Goal: Task Accomplishment & Management: Complete application form

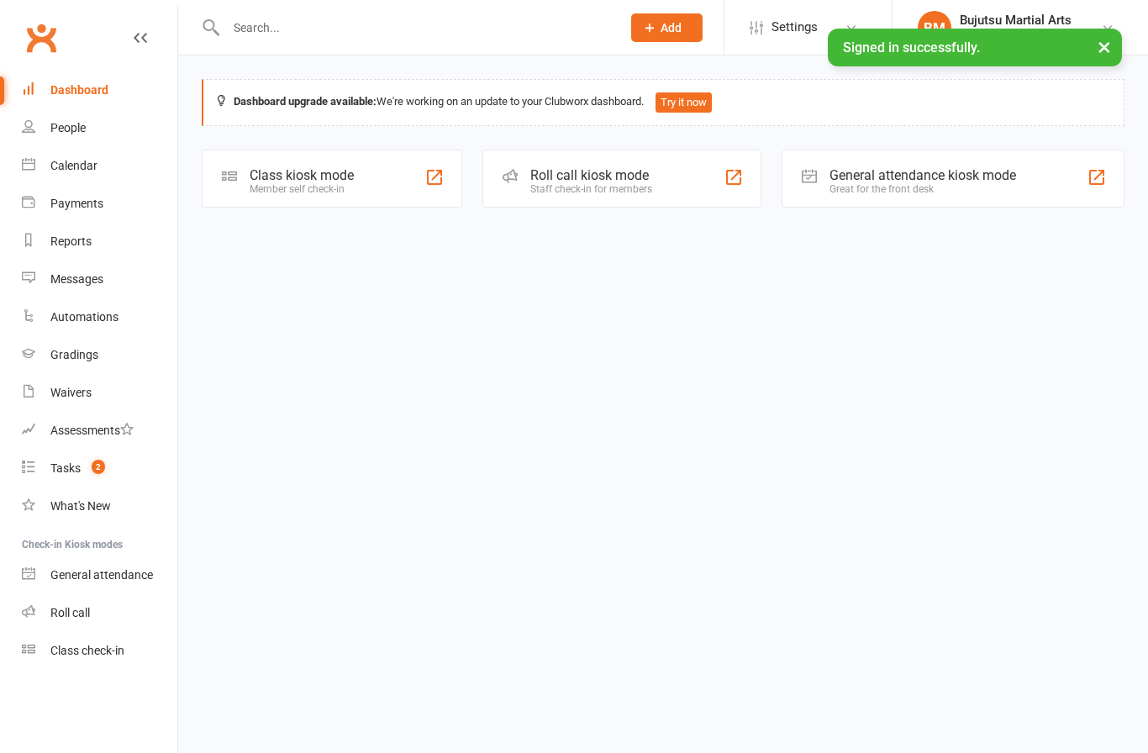
click at [299, 24] on input "text" at bounding box center [415, 28] width 388 height 24
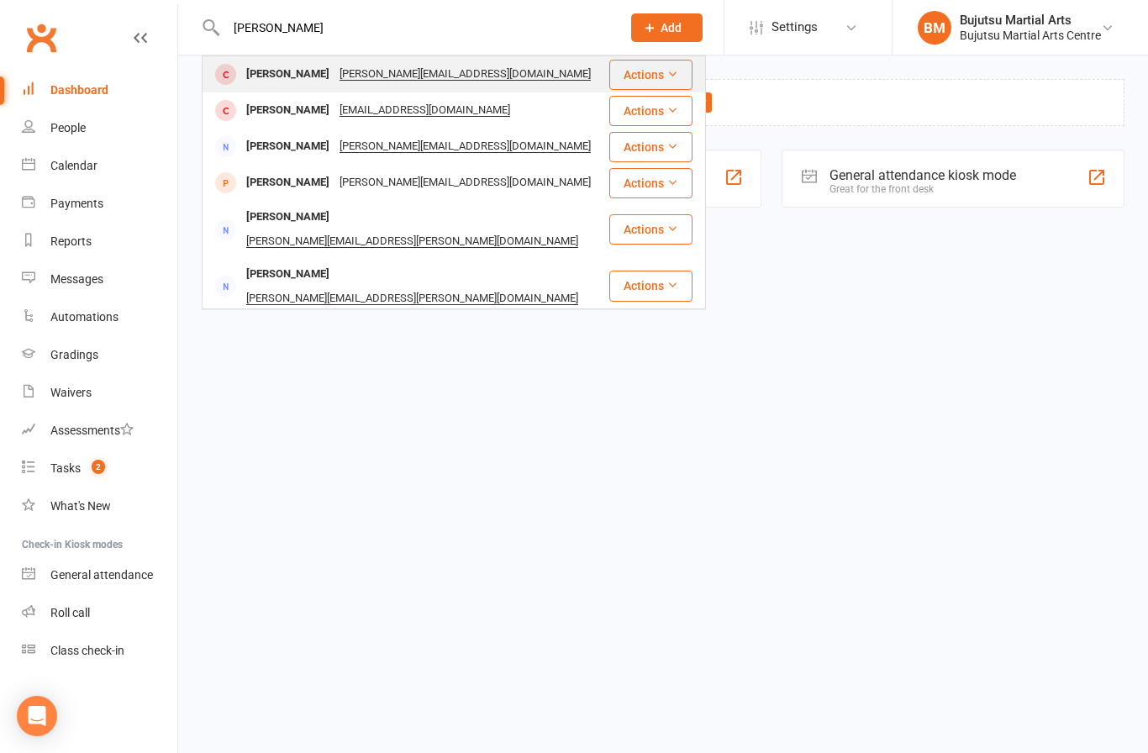
type input "[PERSON_NAME]"
click at [271, 76] on div "[PERSON_NAME]" at bounding box center [287, 74] width 93 height 24
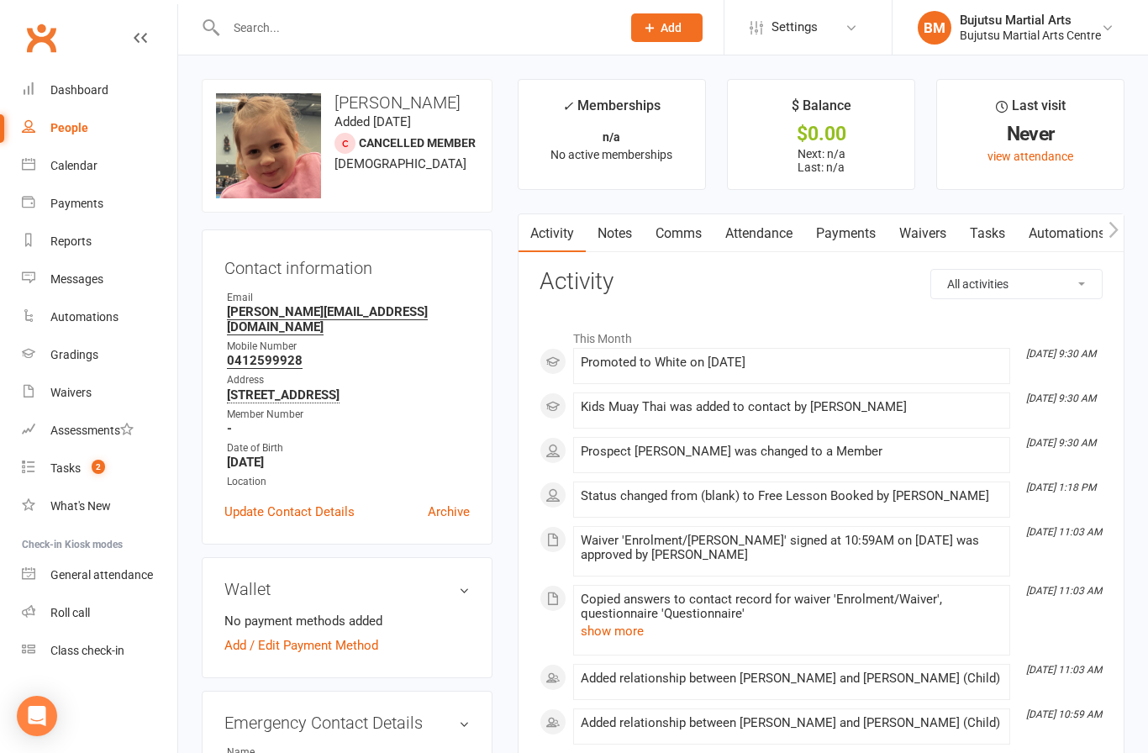
click at [926, 240] on link "Waivers" at bounding box center [923, 233] width 71 height 39
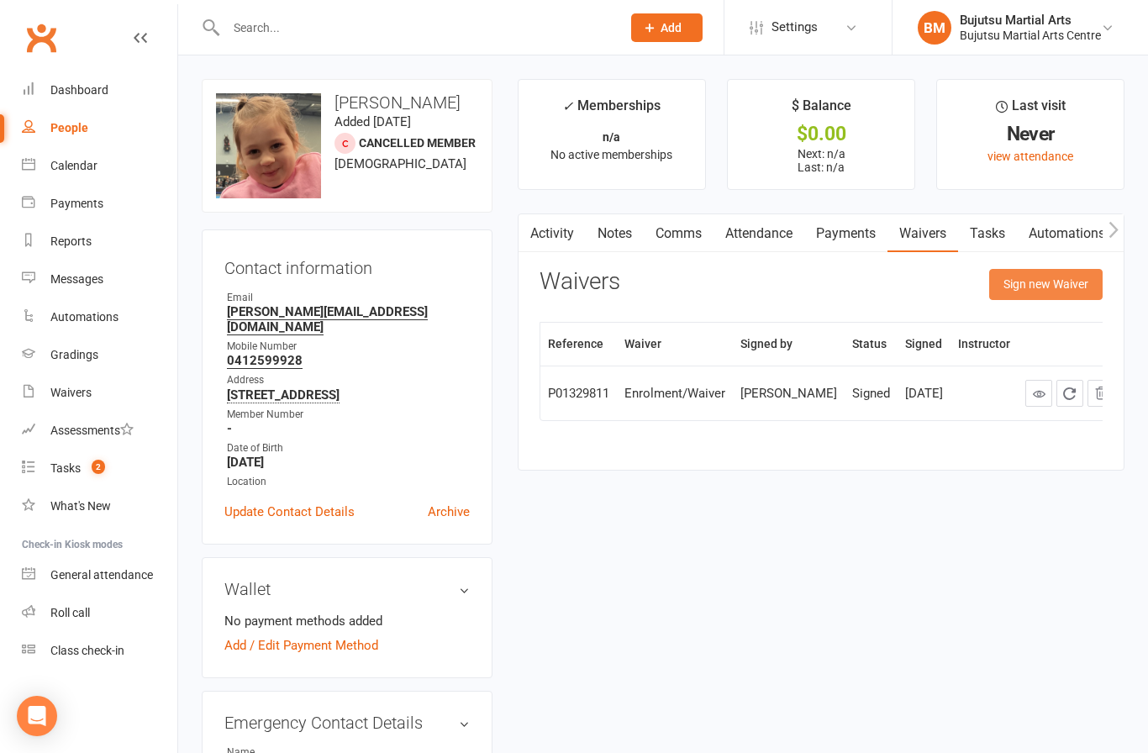
click at [1043, 282] on button "Sign new Waiver" at bounding box center [1045, 284] width 113 height 30
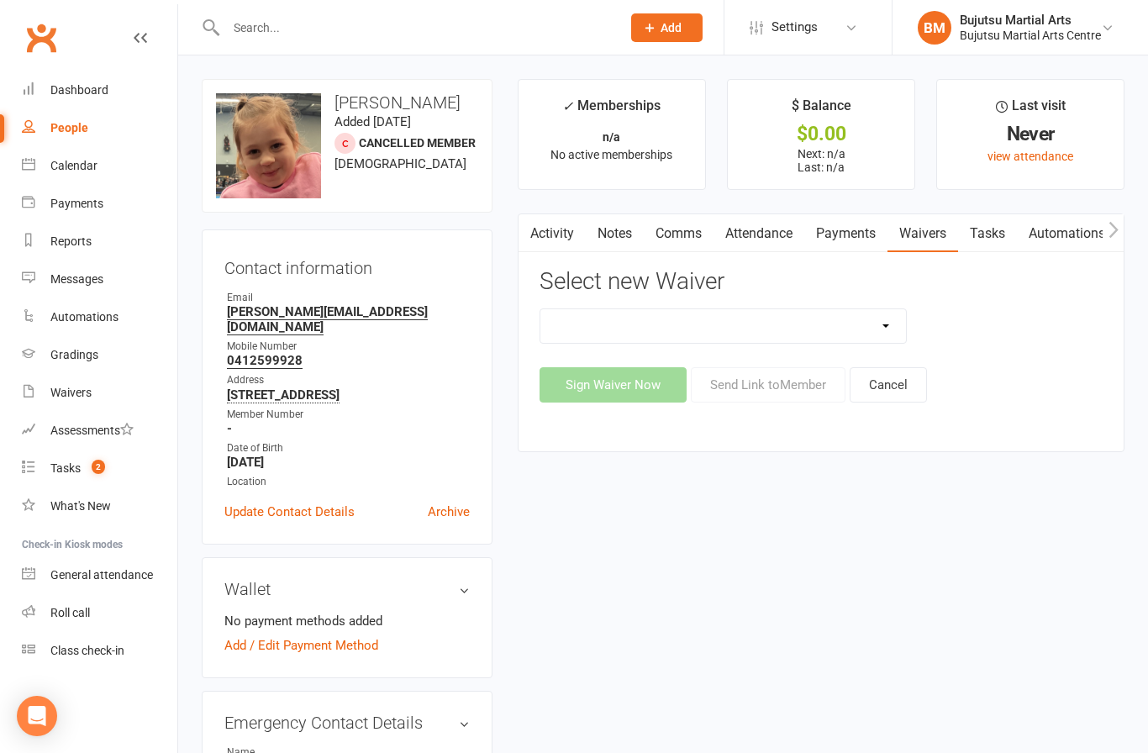
click at [742, 324] on select "Bujutsu Child Care Kids Karate Program Cash Upfront Membership Application Chan…" at bounding box center [723, 326] width 366 height 34
select select "272"
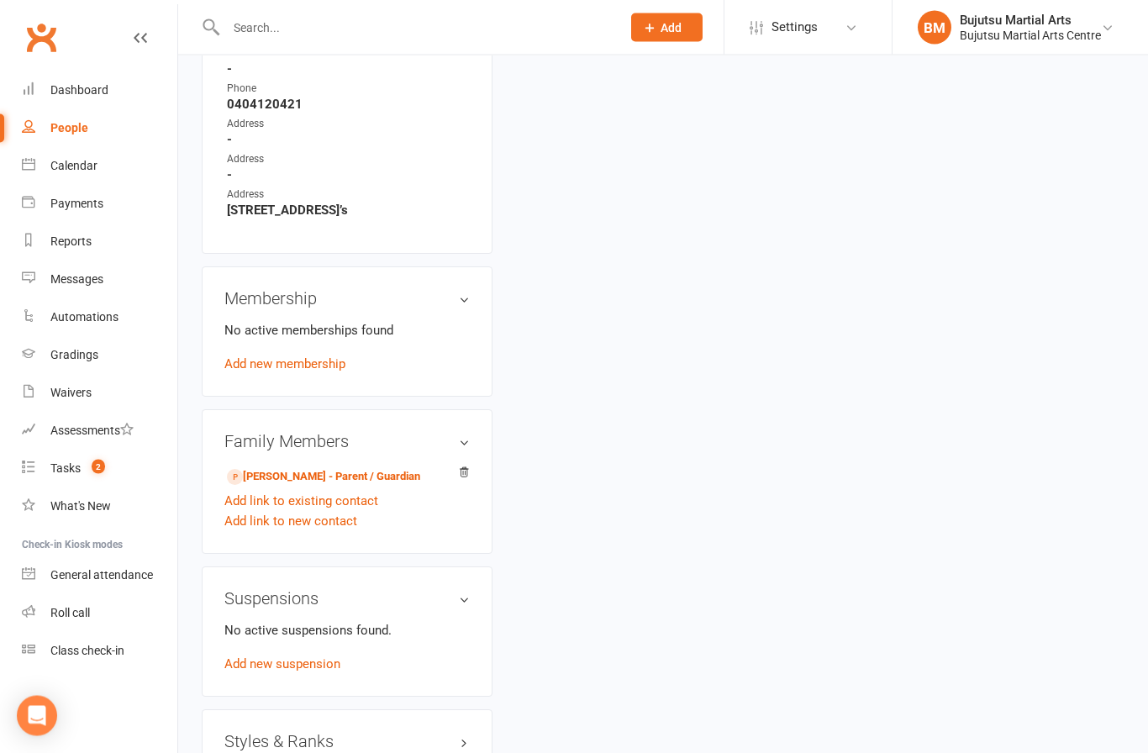
scroll to position [948, 0]
click at [326, 468] on link "[PERSON_NAME] - Parent / Guardian" at bounding box center [323, 477] width 193 height 18
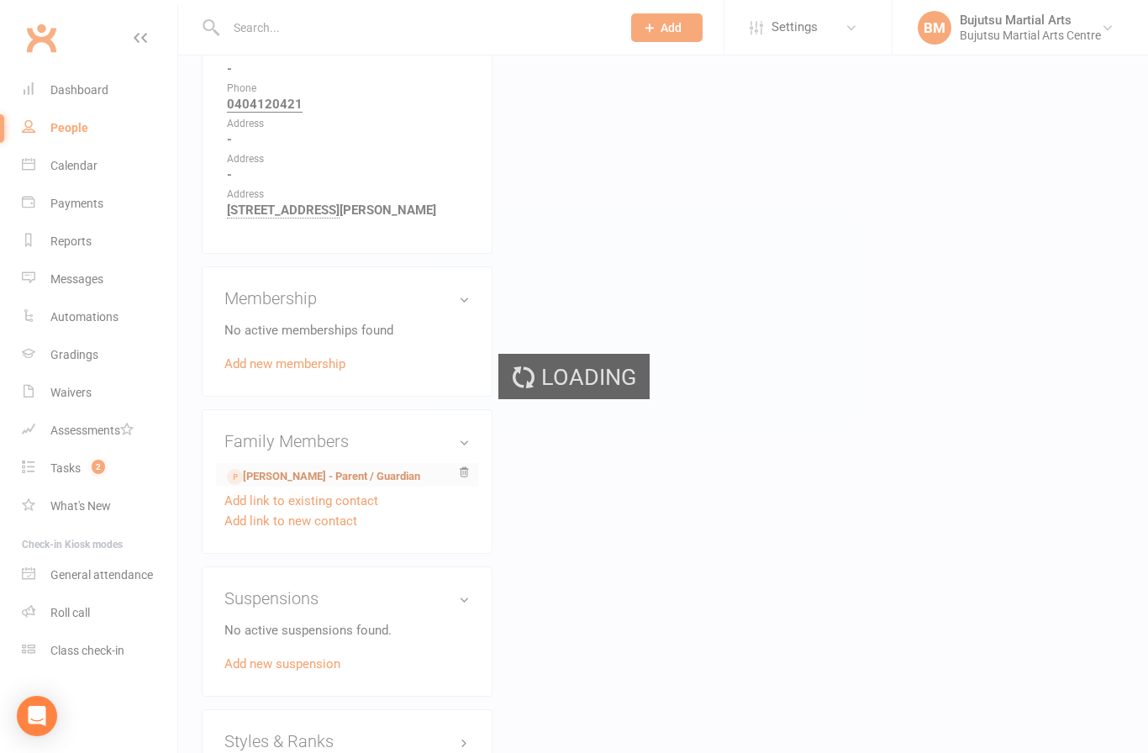
scroll to position [0, 0]
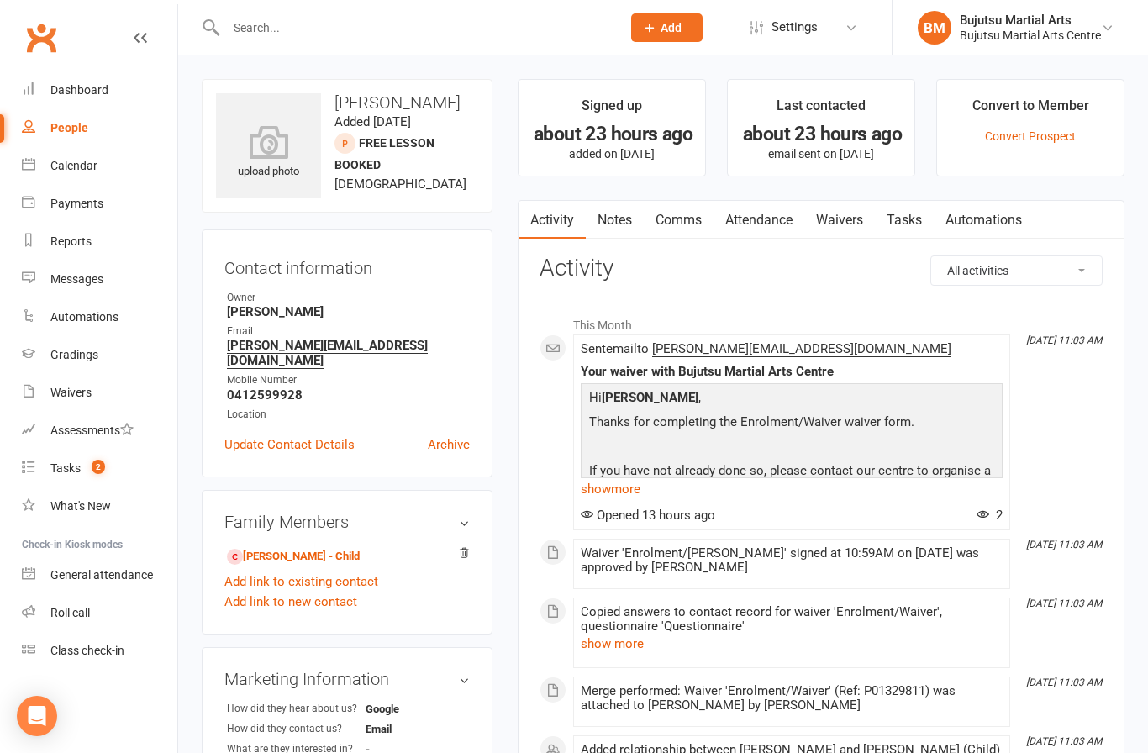
click at [836, 223] on link "Waivers" at bounding box center [839, 220] width 71 height 39
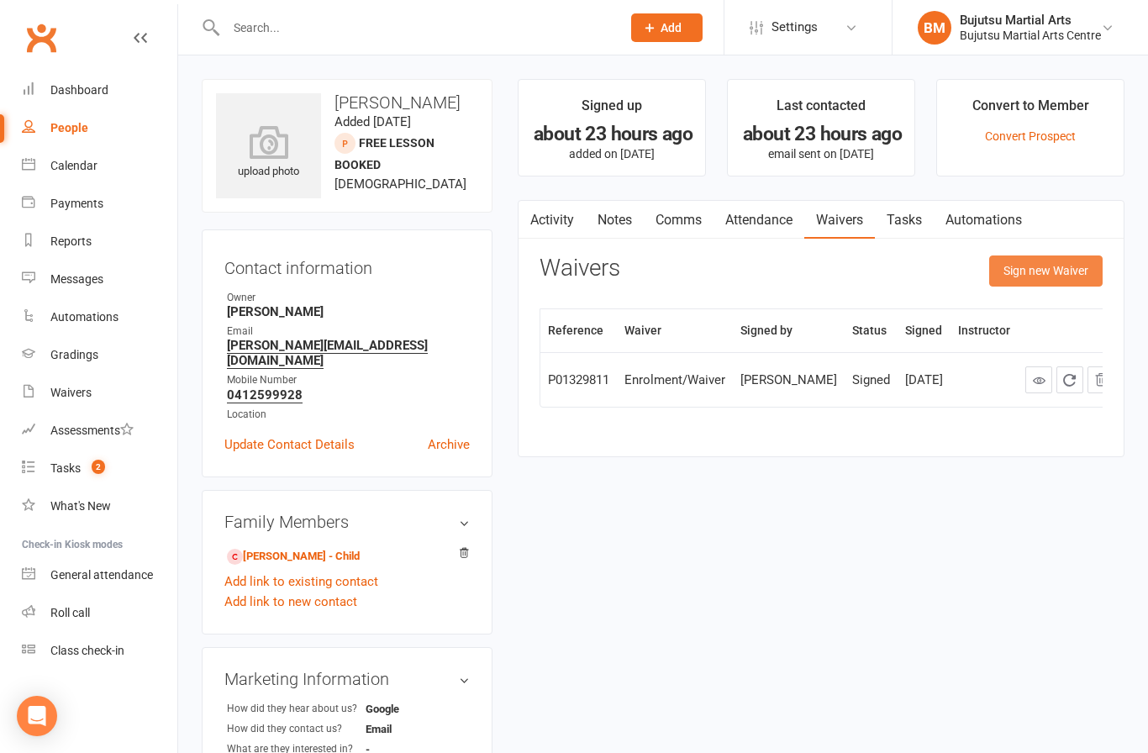
click at [1039, 262] on button "Sign new Waiver" at bounding box center [1045, 271] width 113 height 30
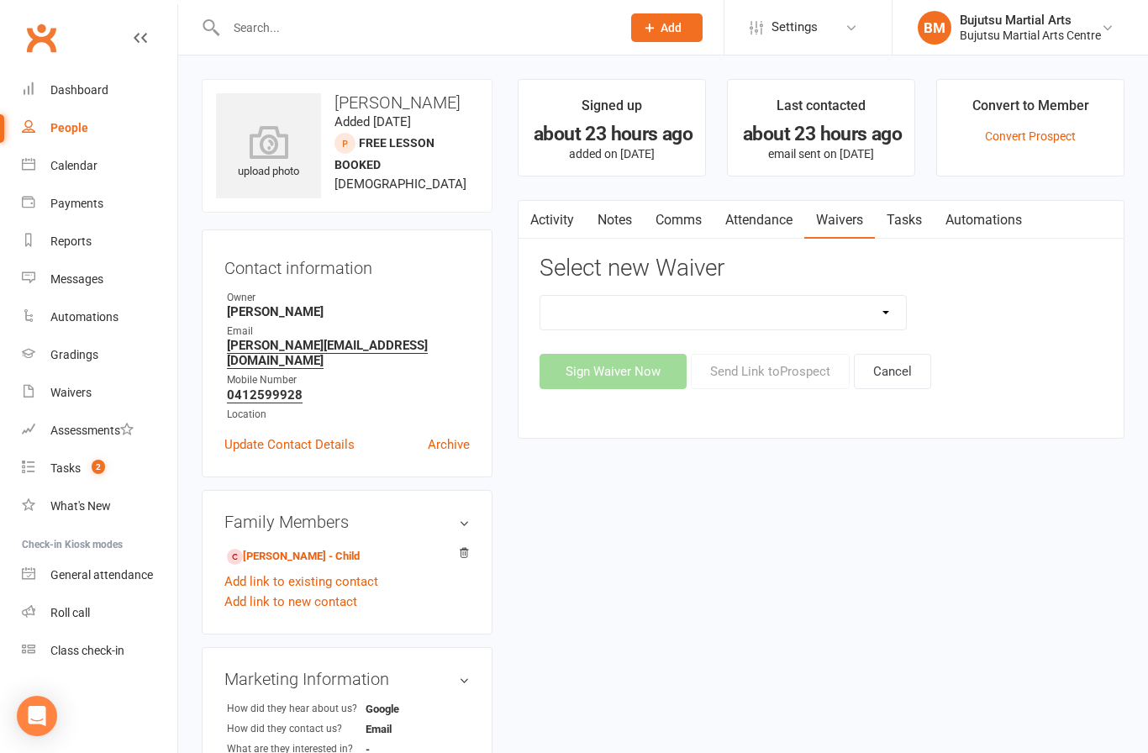
click at [760, 313] on select "Bujutsu Child Care Kids Karate Program Cash Upfront Membership Application Chan…" at bounding box center [723, 313] width 366 height 34
select select "272"
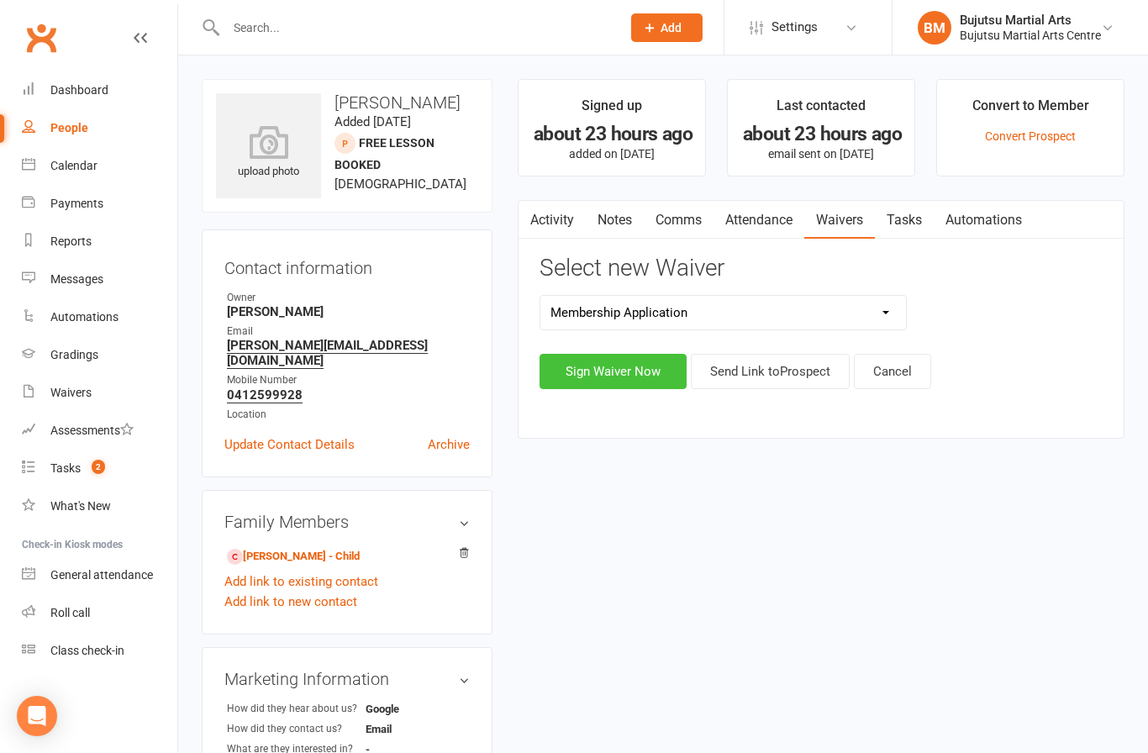
click at [622, 371] on button "Sign Waiver Now" at bounding box center [613, 371] width 147 height 35
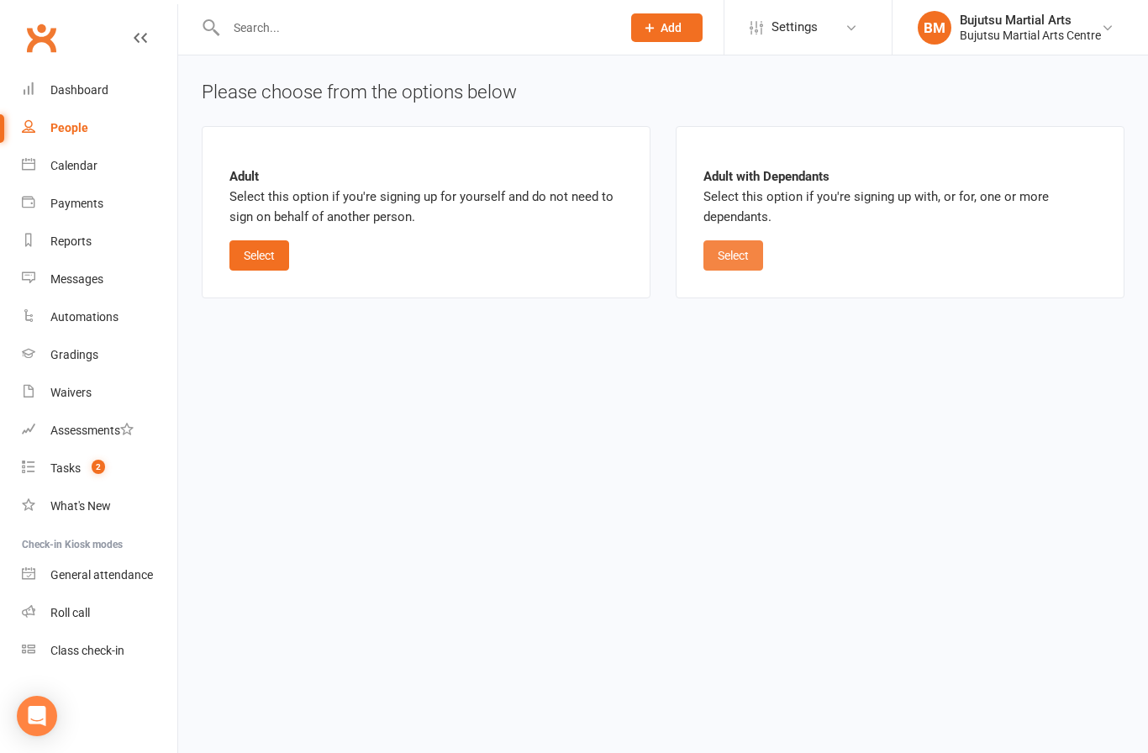
click at [735, 254] on button "Select" at bounding box center [733, 255] width 60 height 30
select select "bank_account"
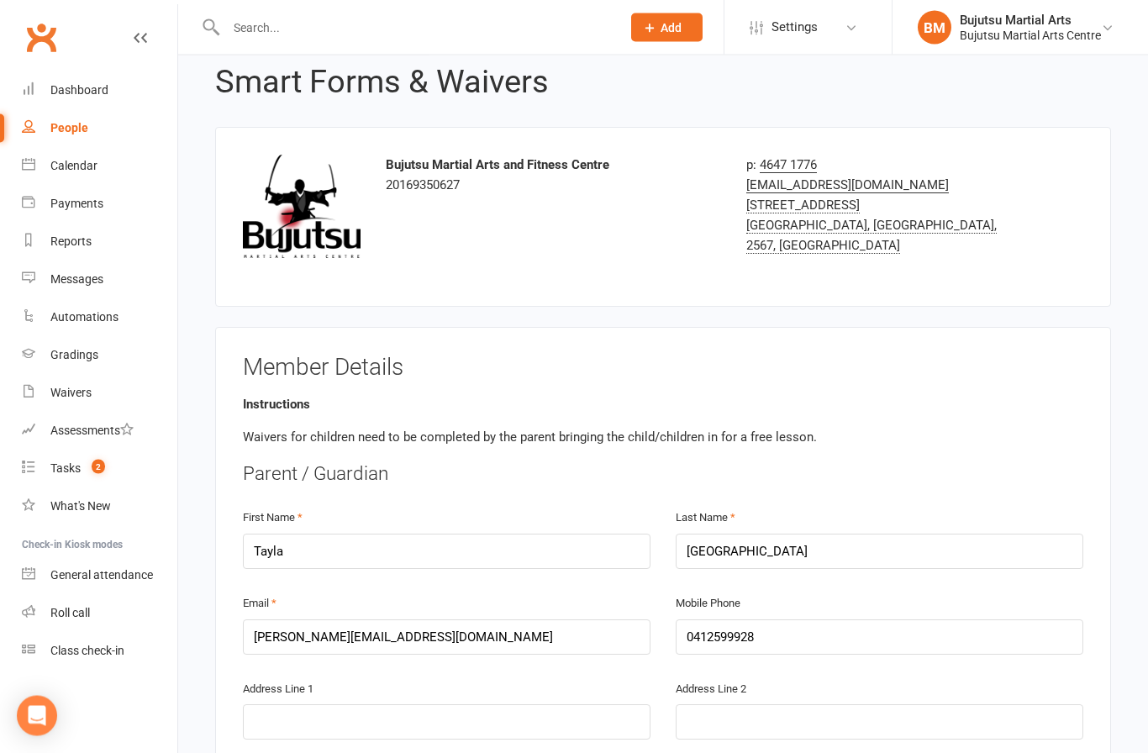
scroll to position [55, 0]
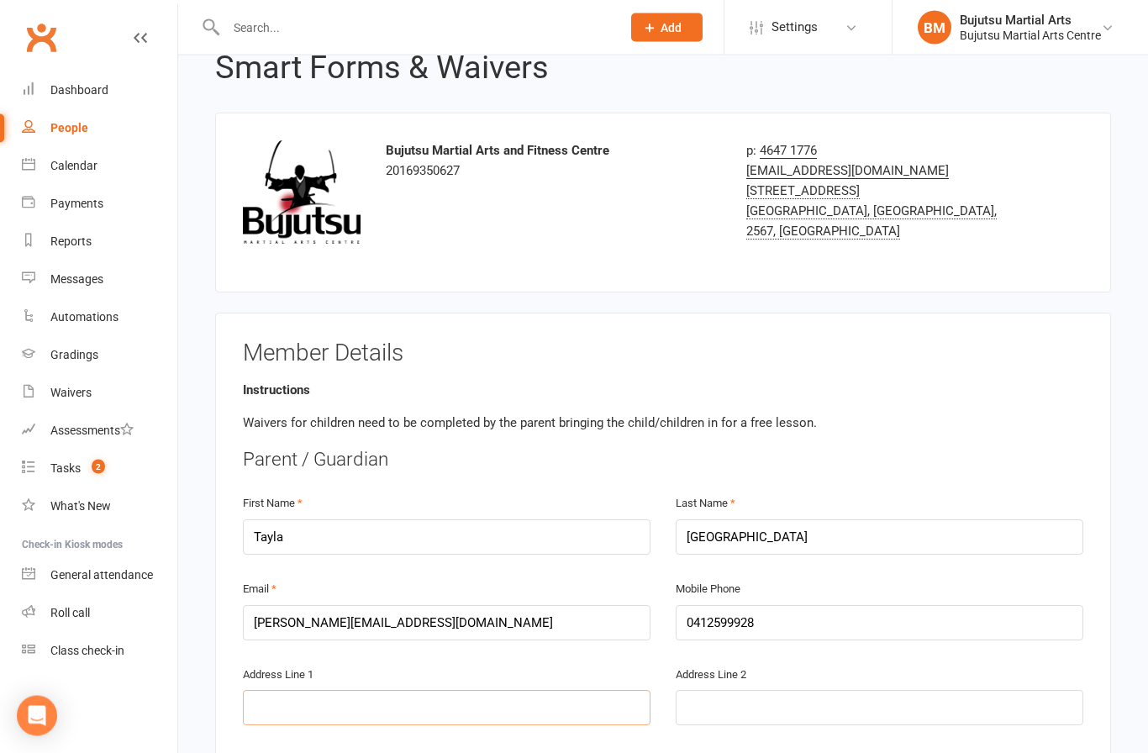
click at [419, 709] on input "text" at bounding box center [447, 708] width 408 height 35
type input "1"
type input "10"
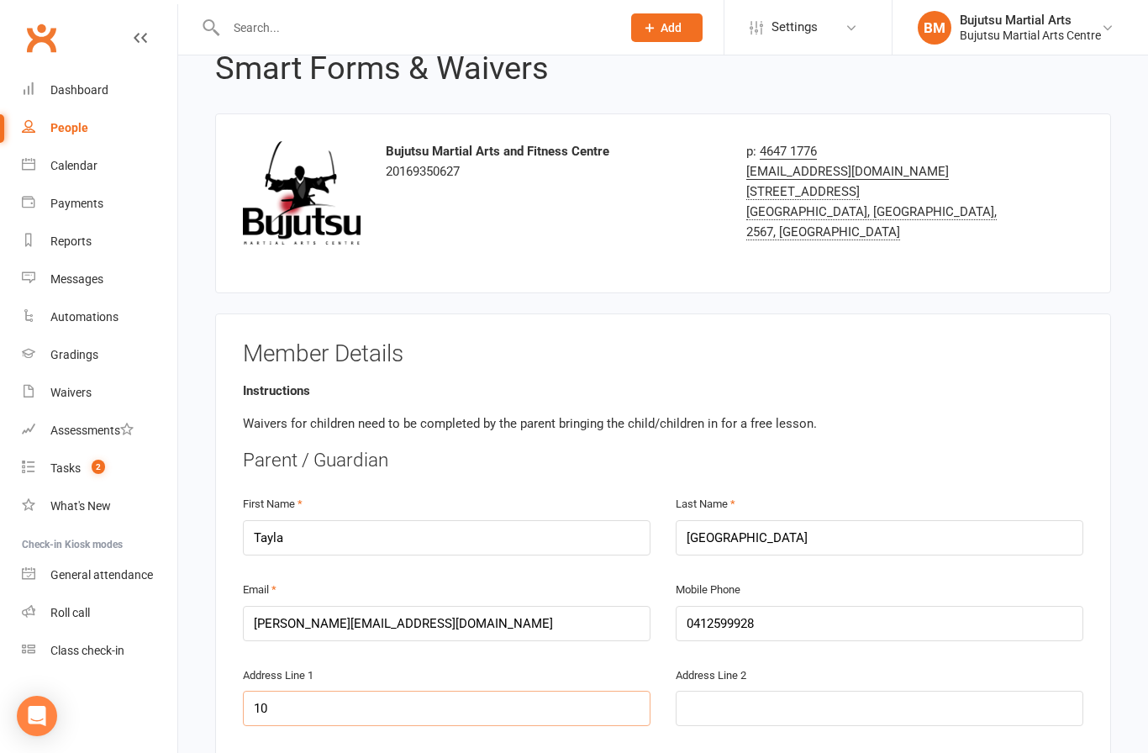
type input "107"
type input "107 A"
type input "107 As"
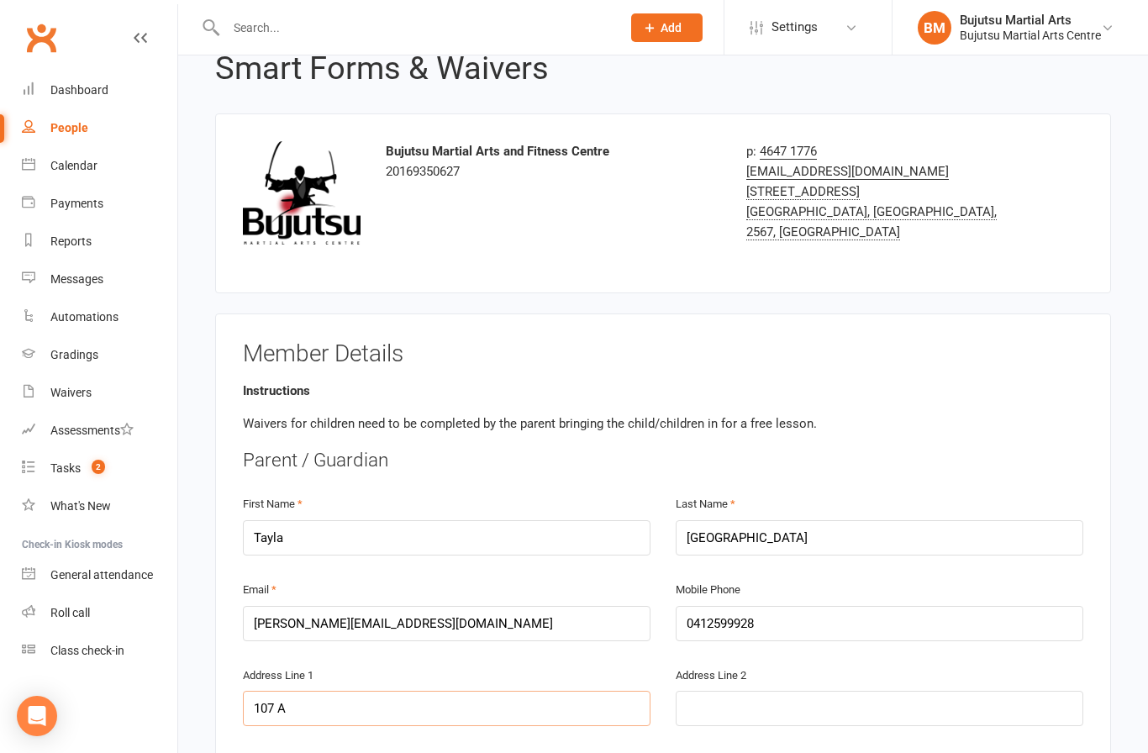
type input "107 As"
type input "107 Ash"
type input "107 Ash R"
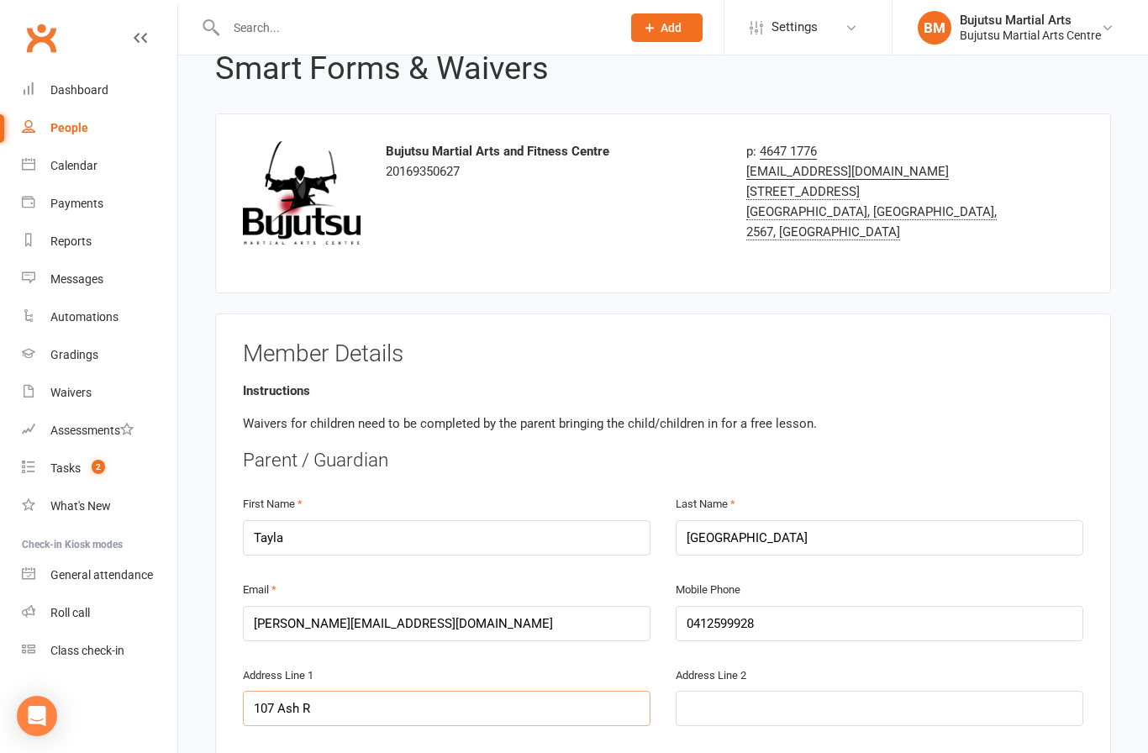
type input "[STREET_ADDRESS]"
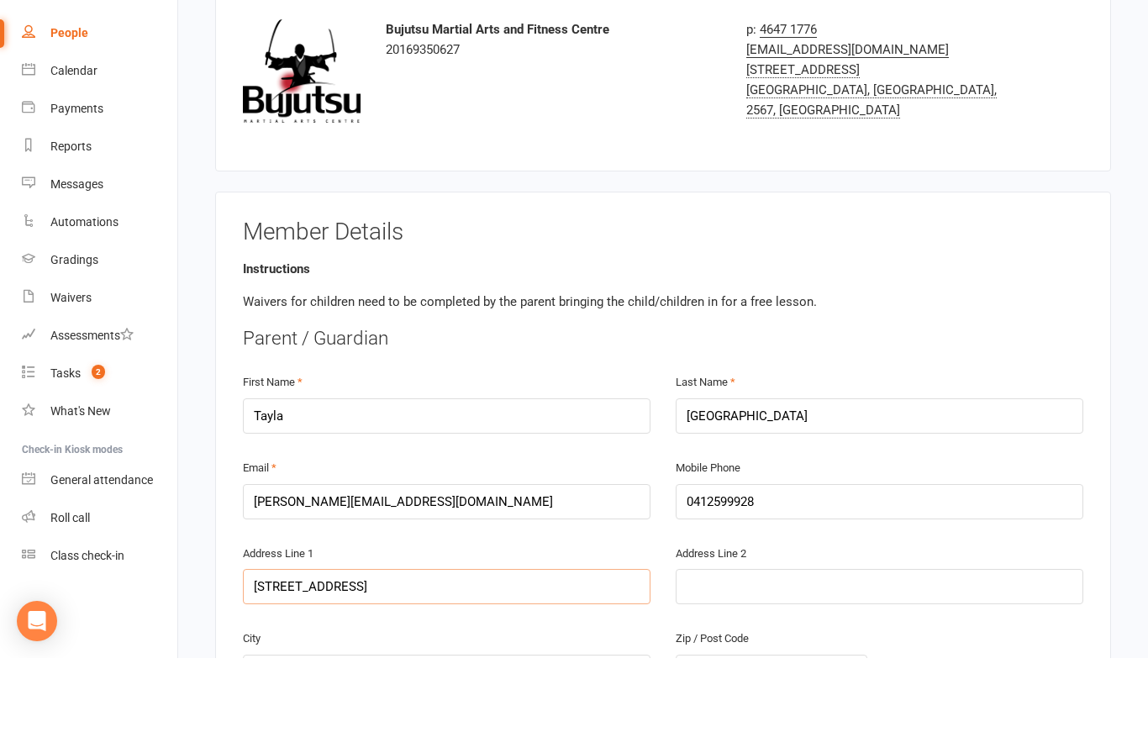
scroll to position [82, 0]
type input "[STREET_ADDRESS]"
click at [403, 750] on input "text" at bounding box center [447, 767] width 408 height 35
type input "P"
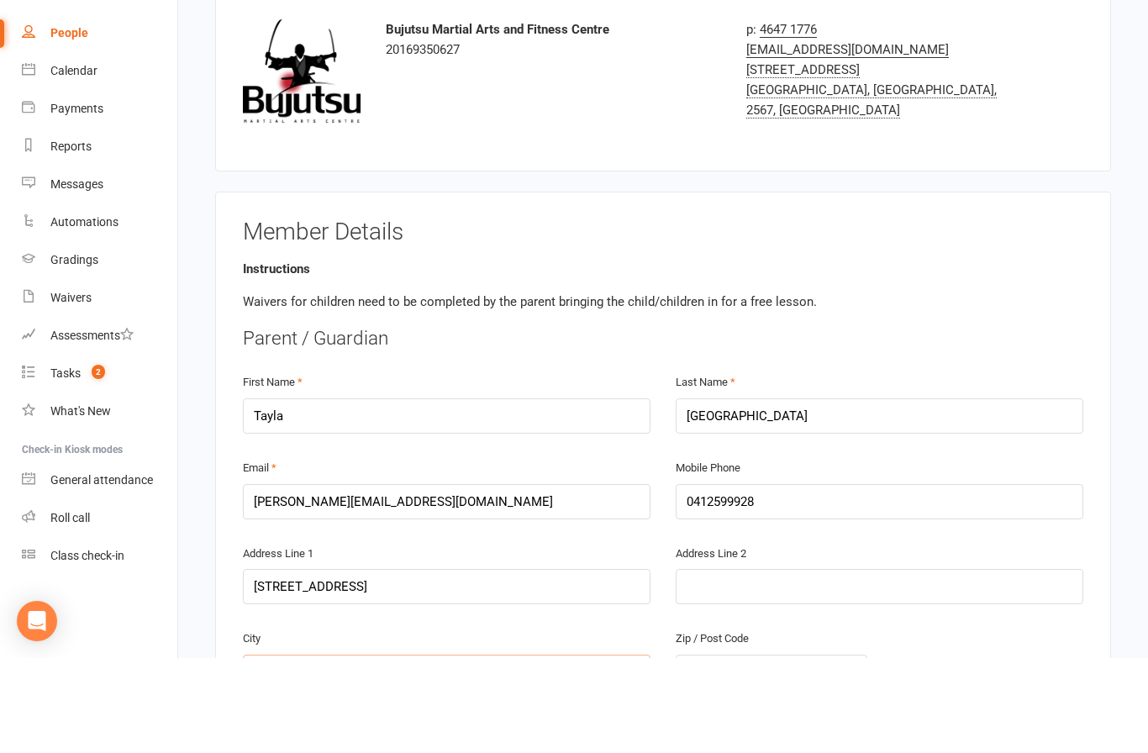
type input "Pr"
type input "Pre"
type input "Pres"
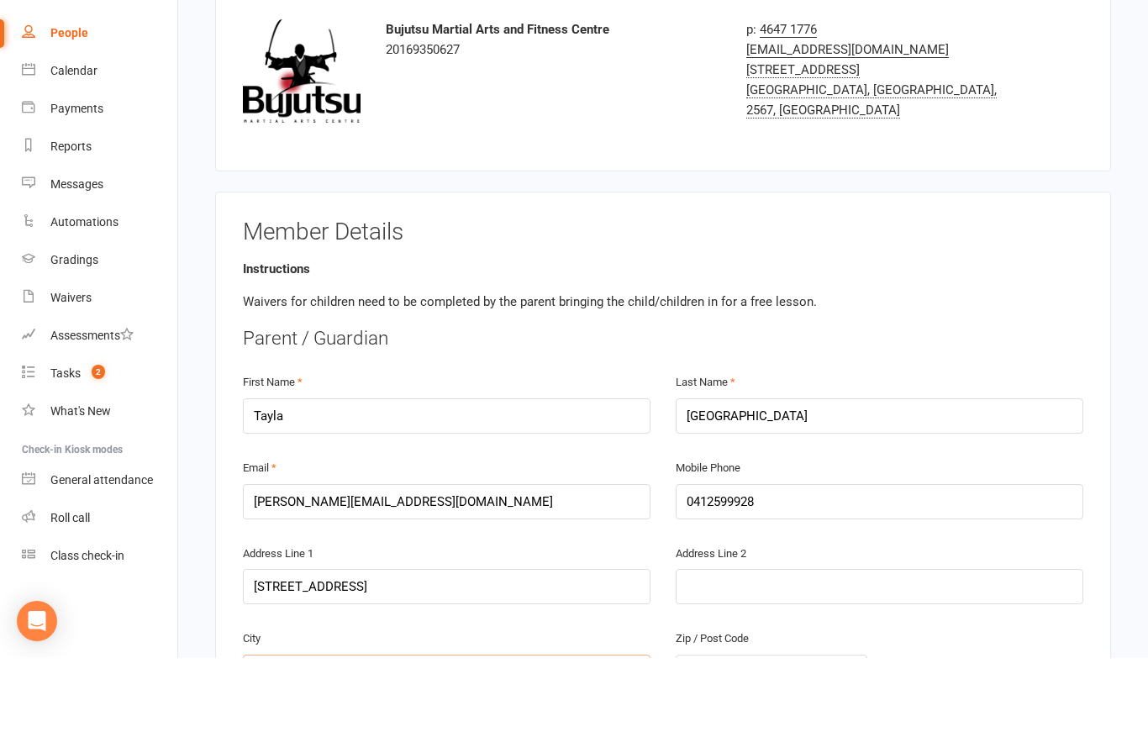
type input "Pres"
type input "[PERSON_NAME]"
type input "Presto"
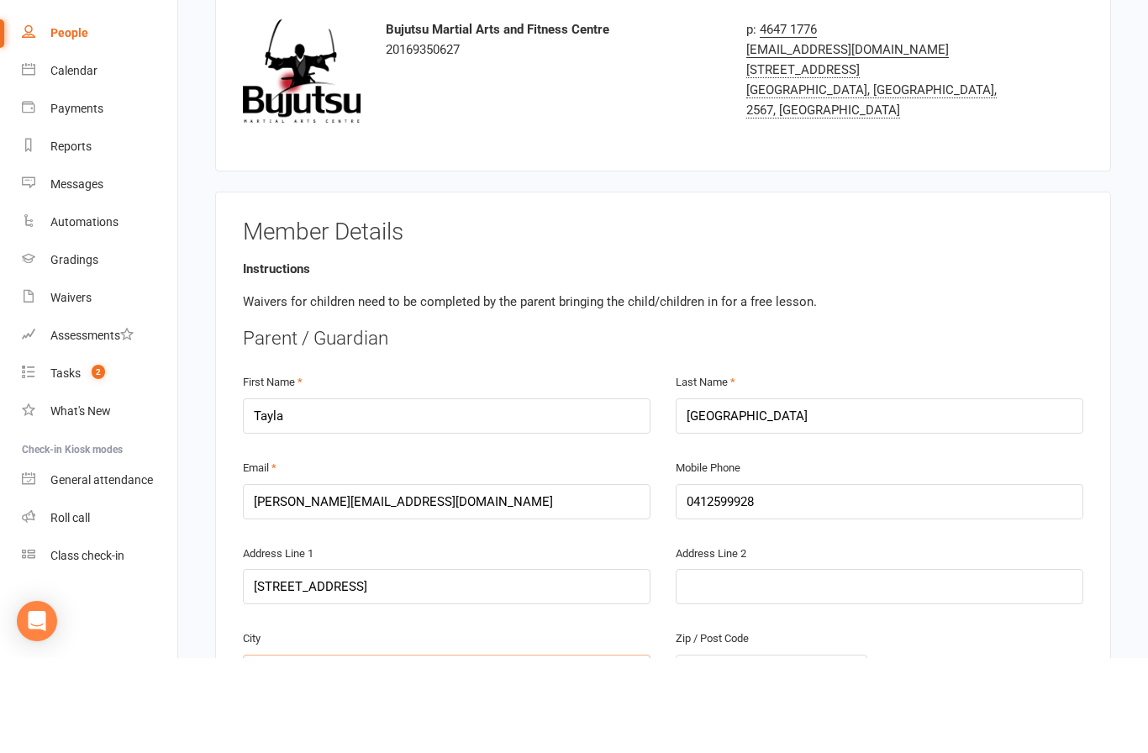
type input "[PERSON_NAME]"
type input "[PERSON_NAME] s"
type input "[PERSON_NAME]"
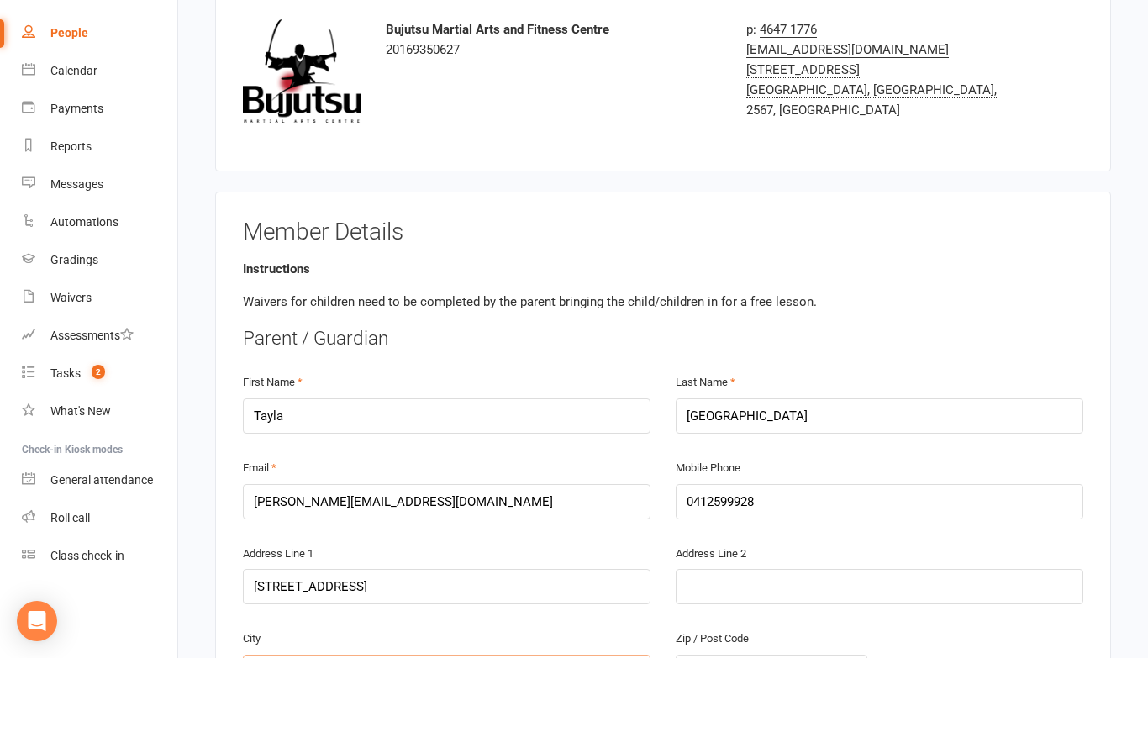
type input "[PERSON_NAME]"
type input "Prestons"
click at [724, 750] on input "text" at bounding box center [772, 767] width 192 height 35
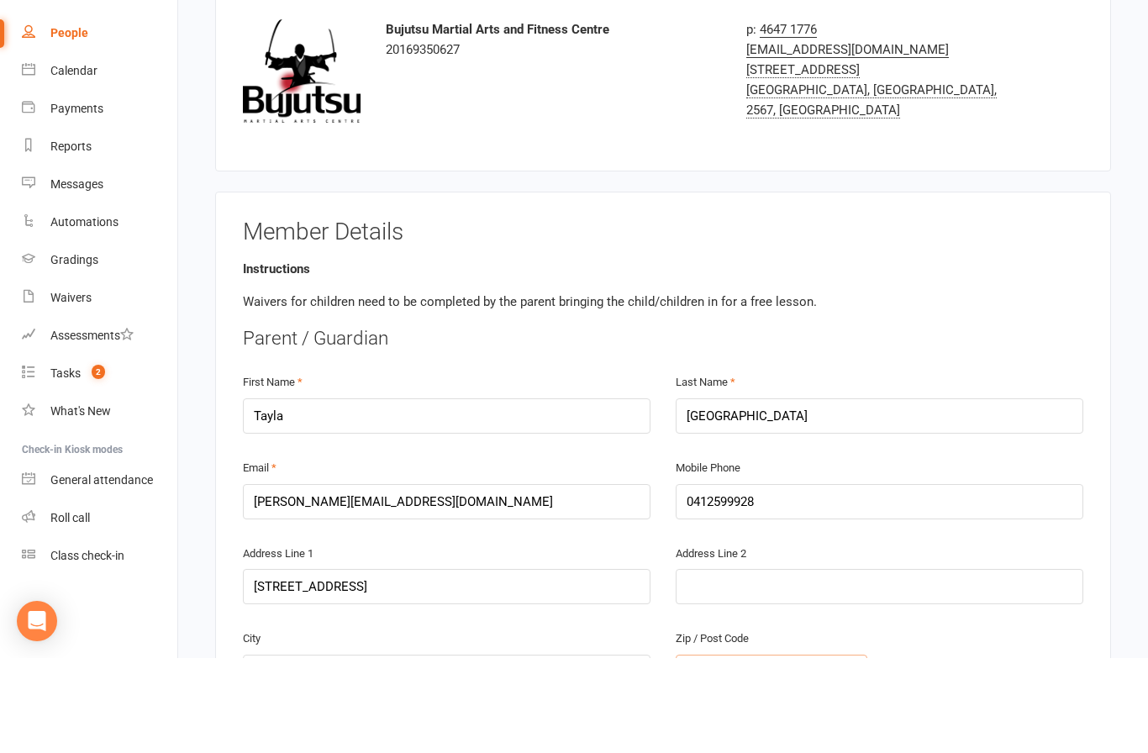
type input "2"
type input "21"
type input "217"
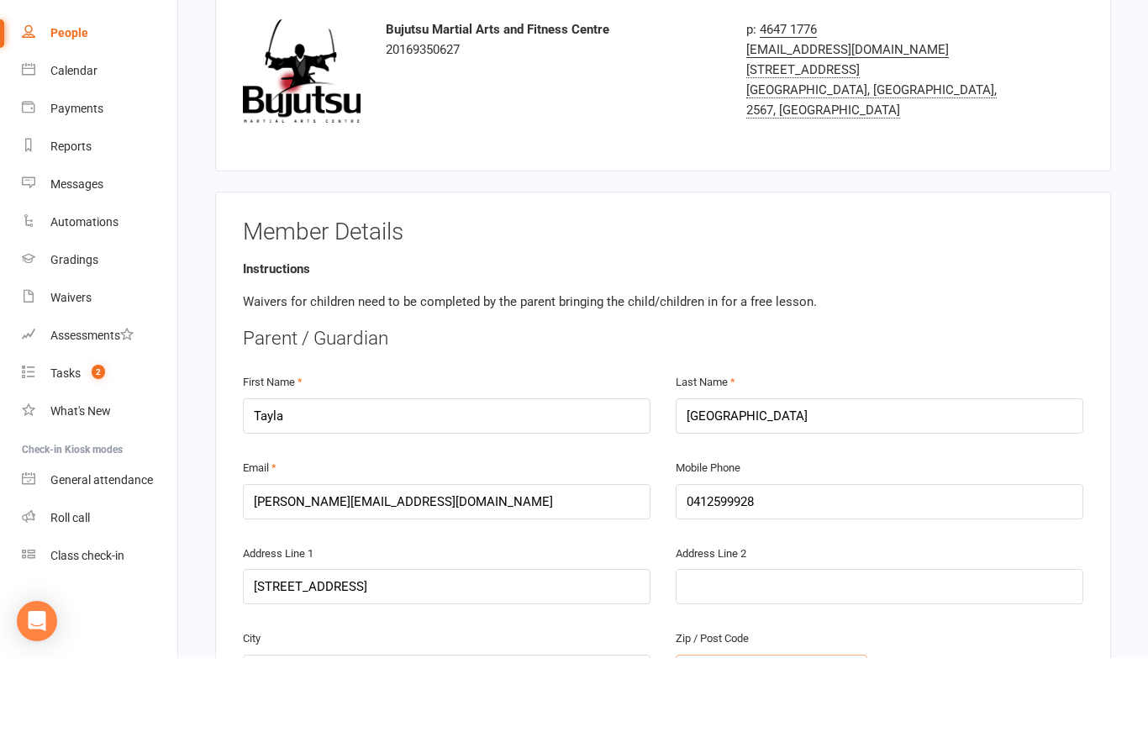
type input "217"
type input "2170"
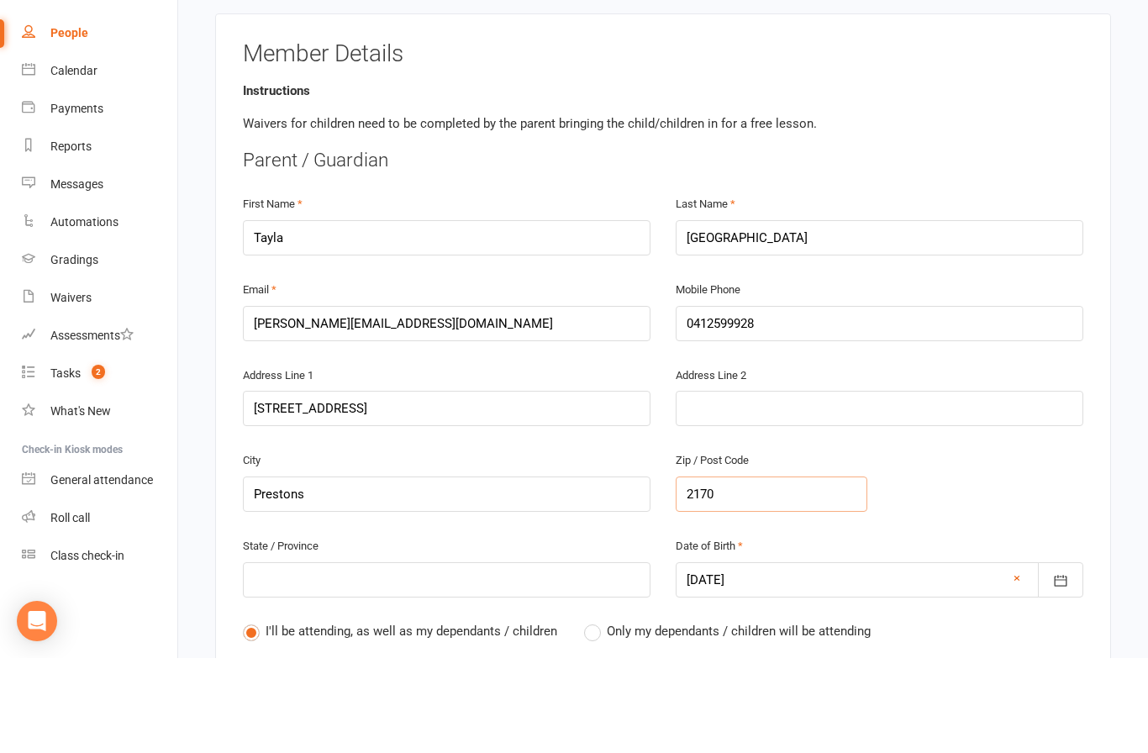
scroll to position [268, 0]
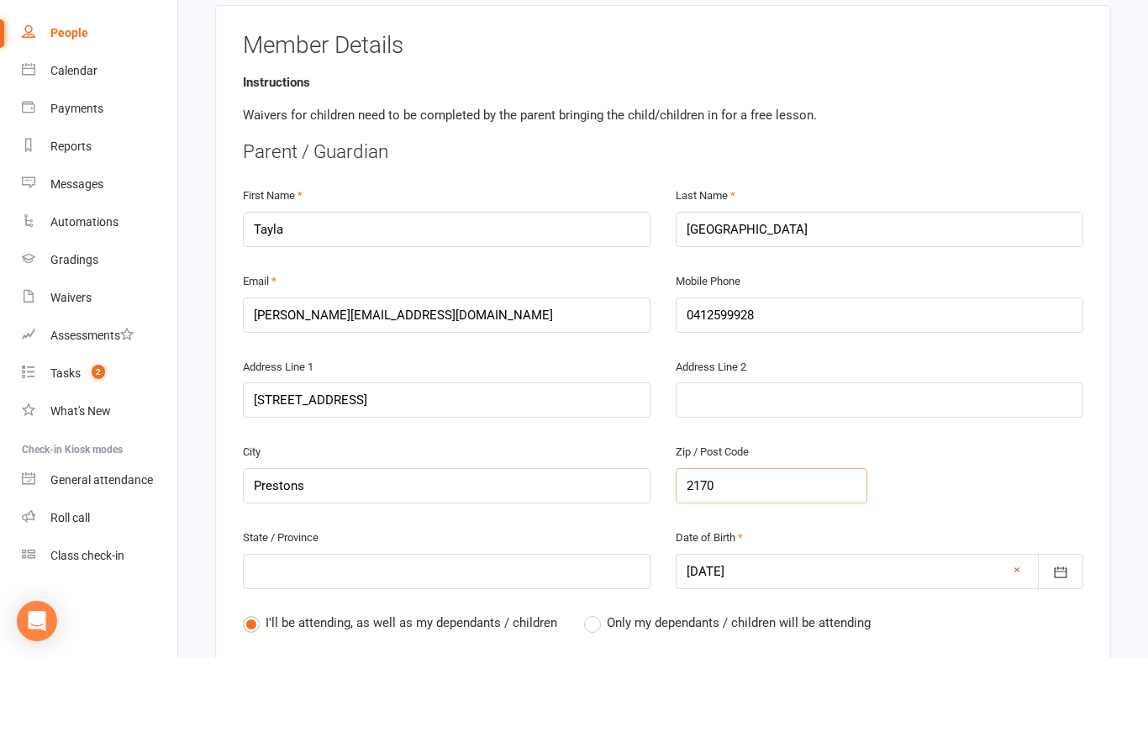
type input "2170"
click at [413, 649] on input "text" at bounding box center [447, 666] width 408 height 35
type input "n"
type input "N"
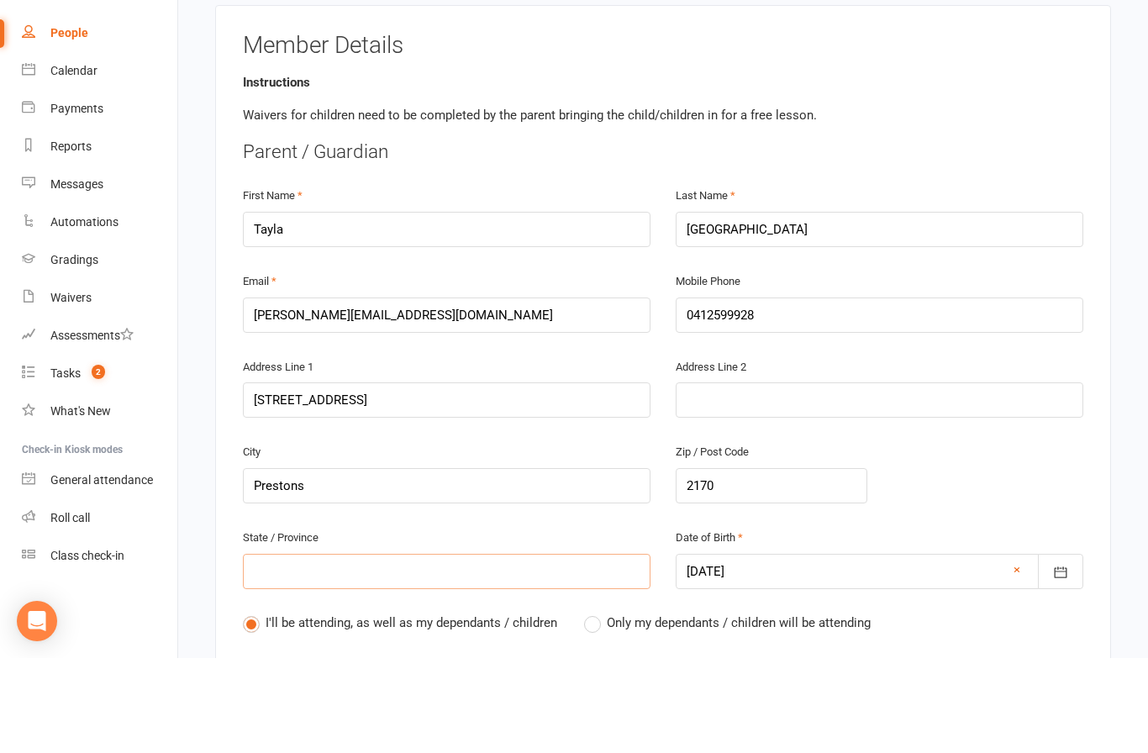
type input "N"
type input "NS"
type input "[GEOGRAPHIC_DATA]"
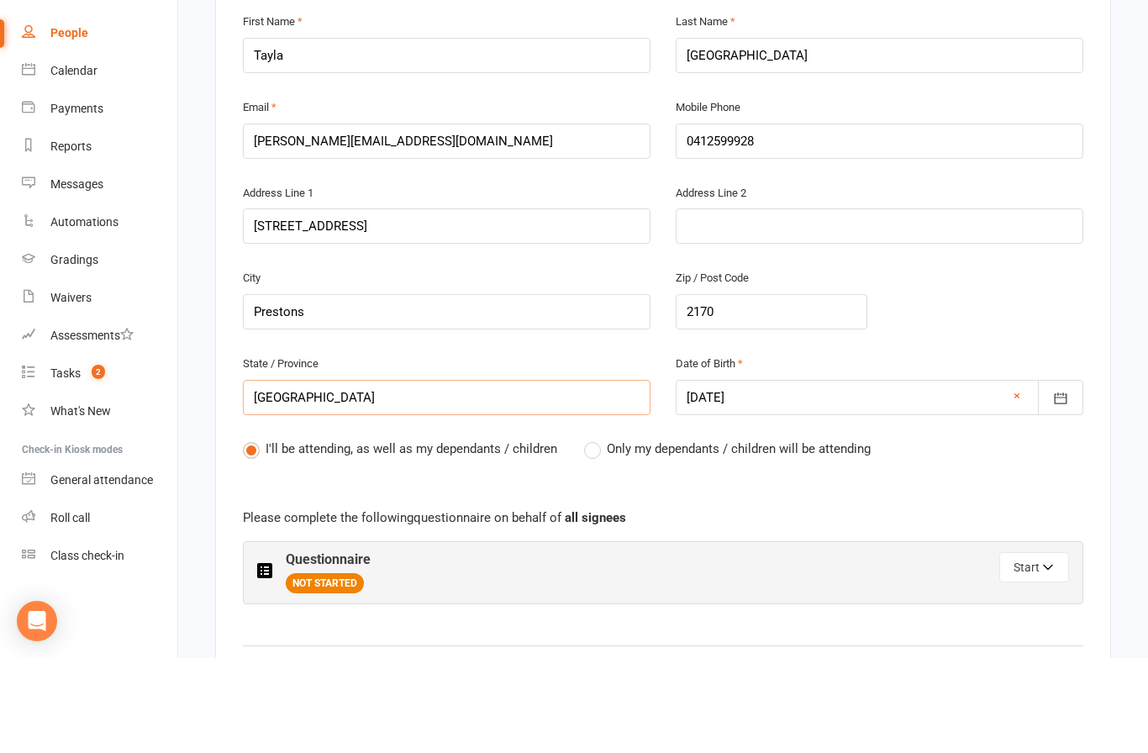
scroll to position [448, 0]
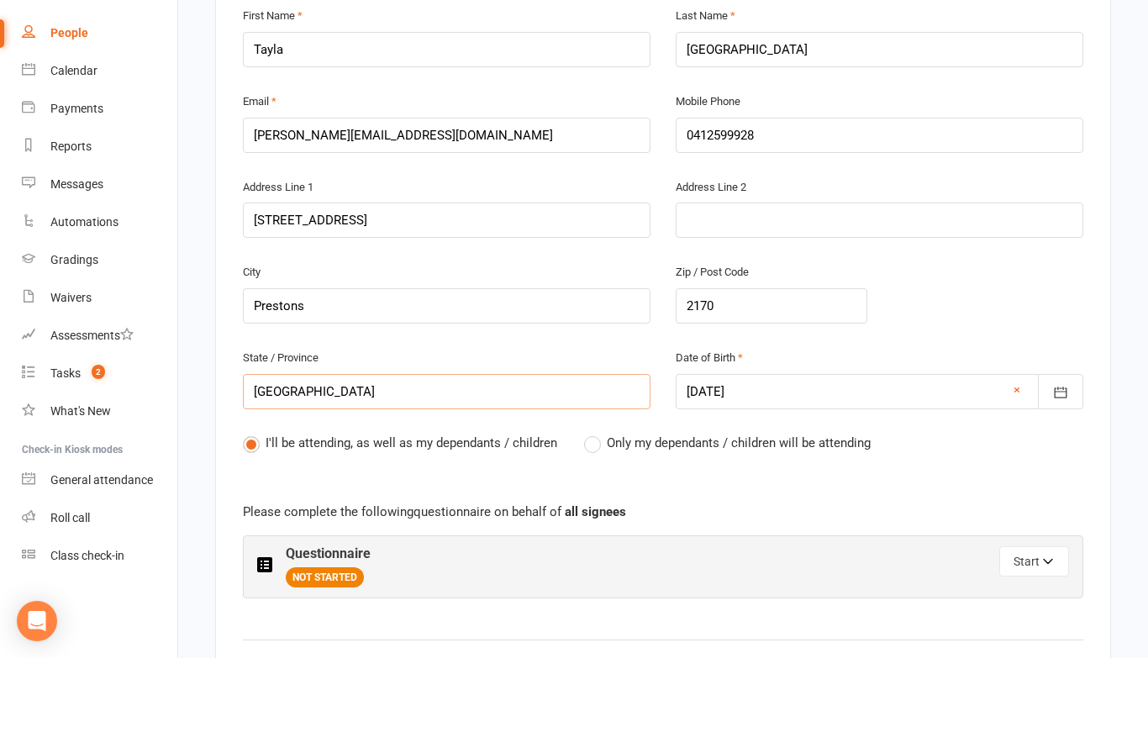
type input "[GEOGRAPHIC_DATA]"
click at [603, 528] on label "Only my dependants / children will be attending" at bounding box center [727, 538] width 287 height 20
click at [595, 528] on input "Only my dependants / children will be attending" at bounding box center [589, 528] width 11 height 0
radio input "true"
radio input "false"
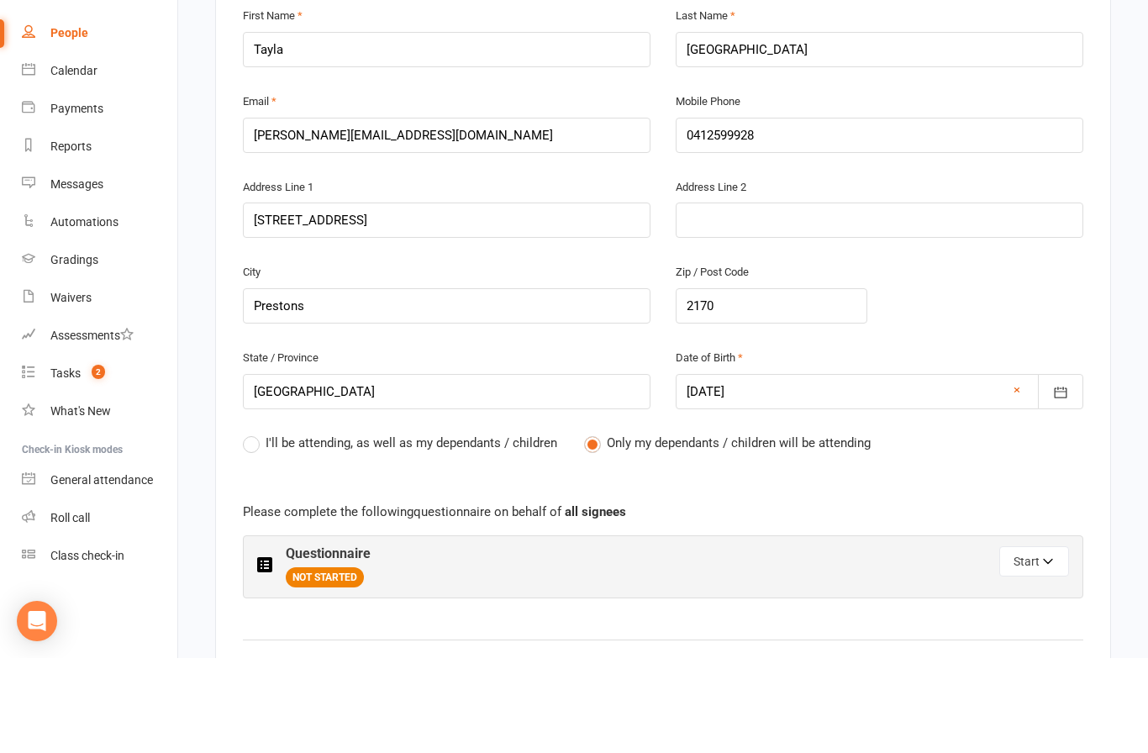
scroll to position [543, 0]
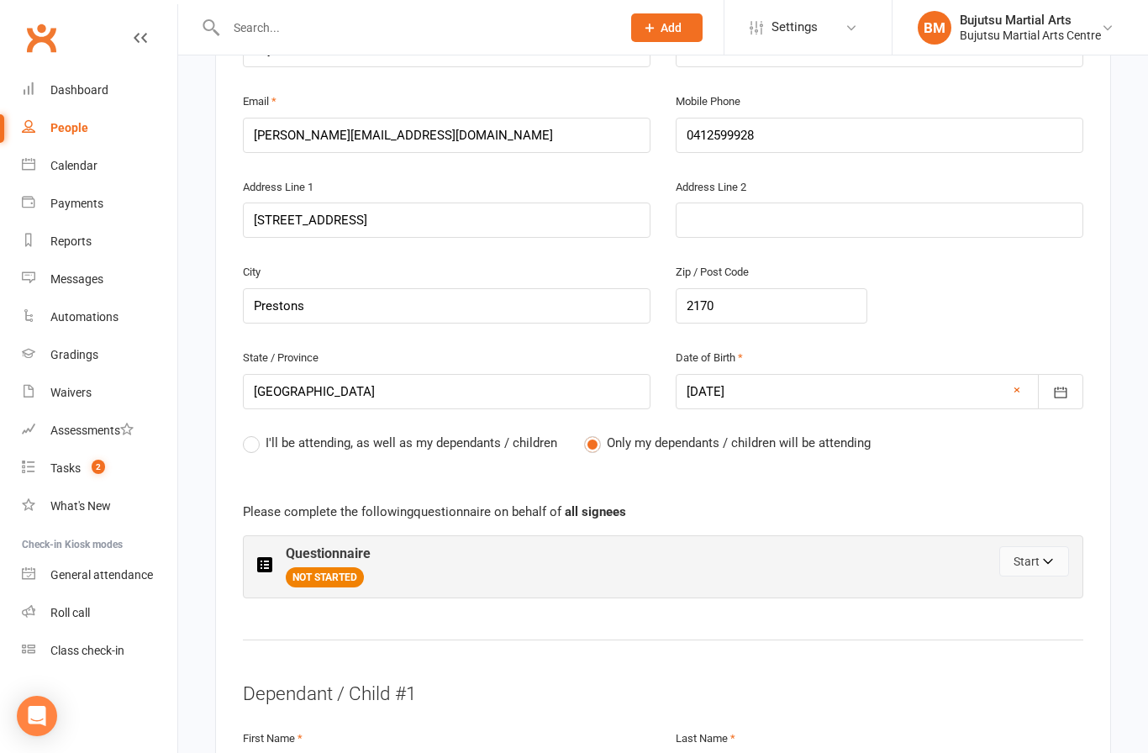
click at [1046, 551] on button "Start" at bounding box center [1034, 561] width 70 height 30
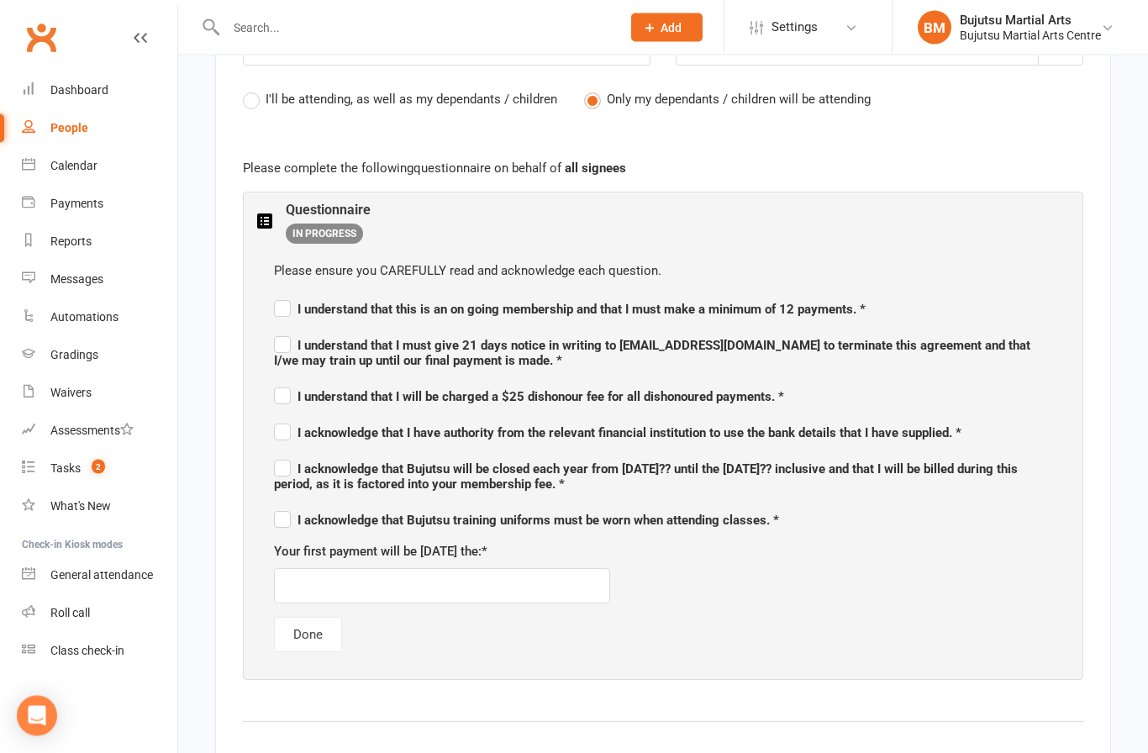
scroll to position [893, 0]
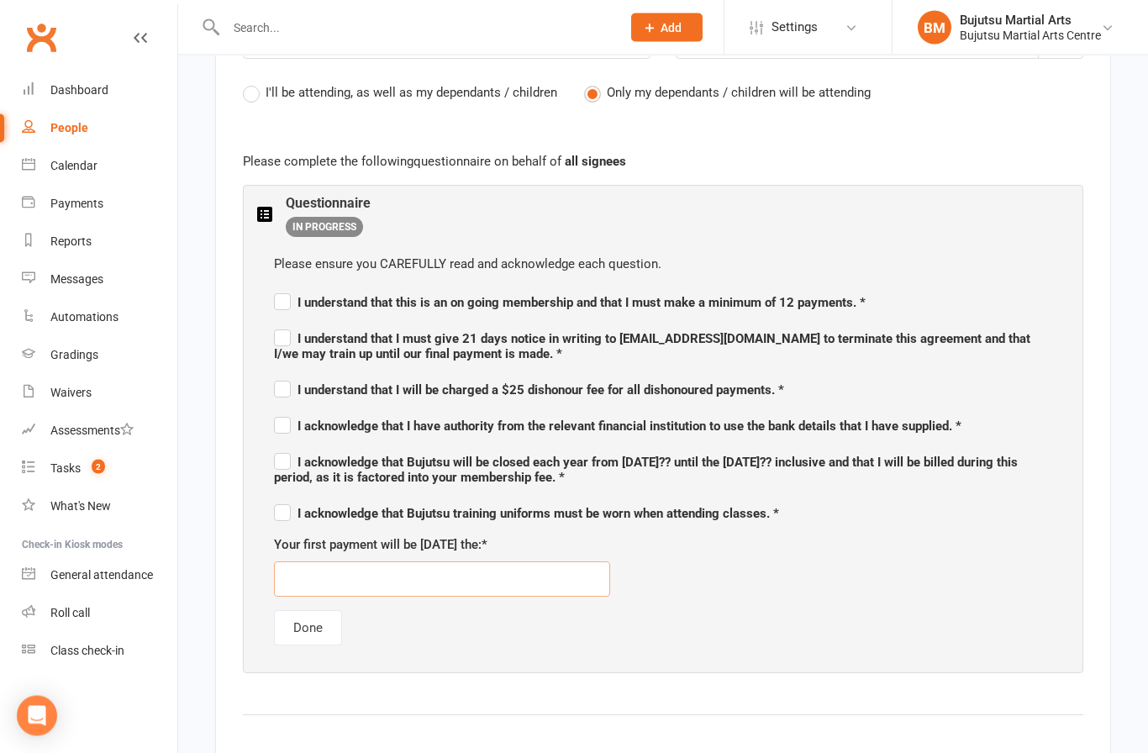
click at [496, 562] on input "text" at bounding box center [442, 579] width 336 height 35
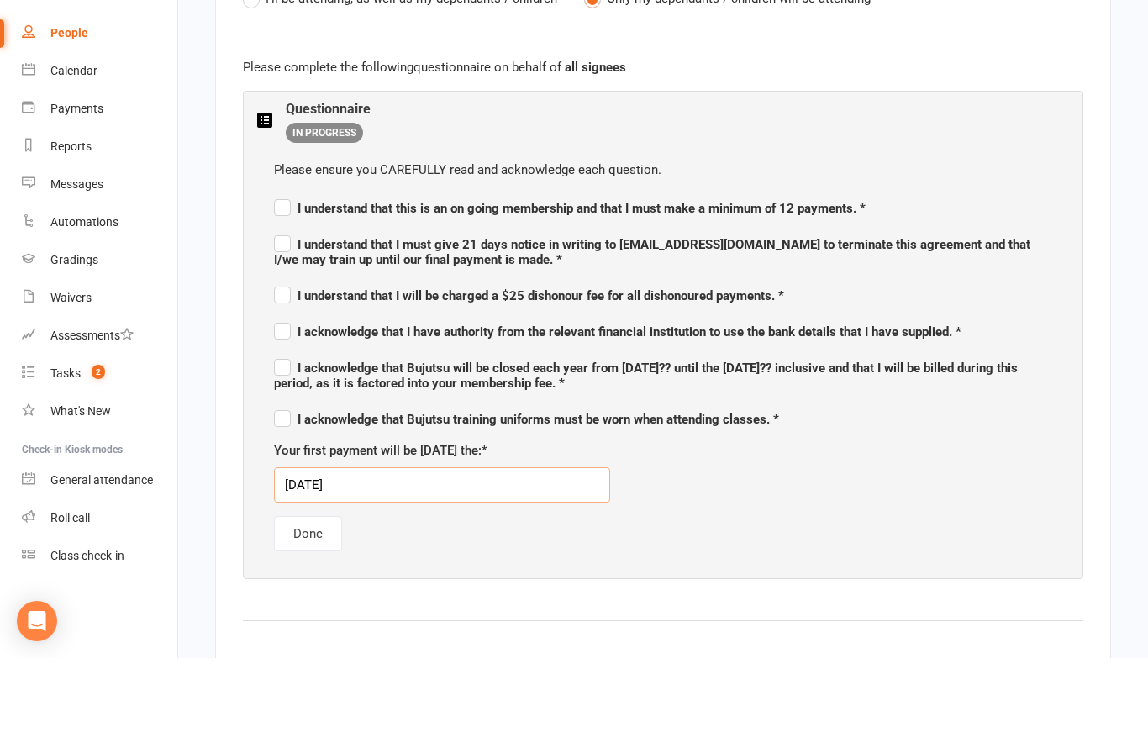
scroll to position [898, 0]
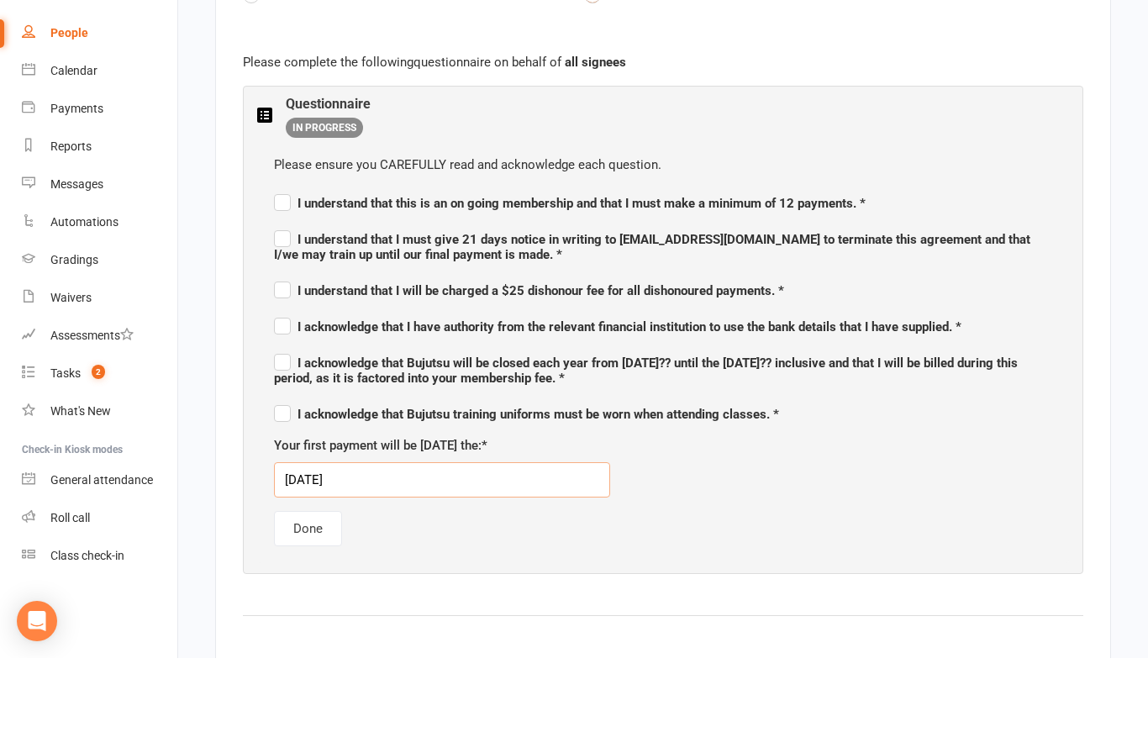
type input "[DATE]"
click at [304, 286] on span "I understand that this is an on going membership and that I must make a minimum…" at bounding box center [570, 296] width 592 height 20
click at [304, 283] on input "I understand that this is an on going membership and that I must make a minimum…" at bounding box center [570, 283] width 592 height 0
checkbox input "true"
click at [288, 322] on label "I understand that I must give 21 days notice in writing to [EMAIL_ADDRESS][DOMA…" at bounding box center [663, 339] width 778 height 35
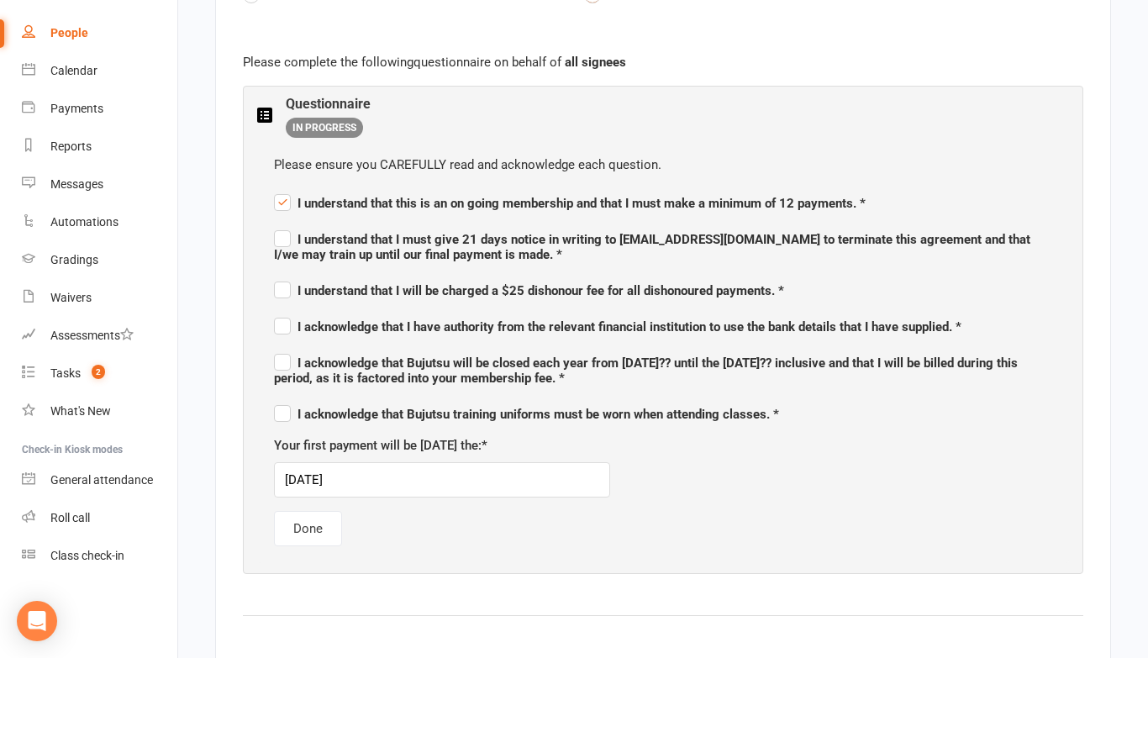
click at [288, 319] on input "I understand that I must give 21 days notice in writing to [EMAIL_ADDRESS][DOMA…" at bounding box center [663, 319] width 778 height 0
checkbox input "true"
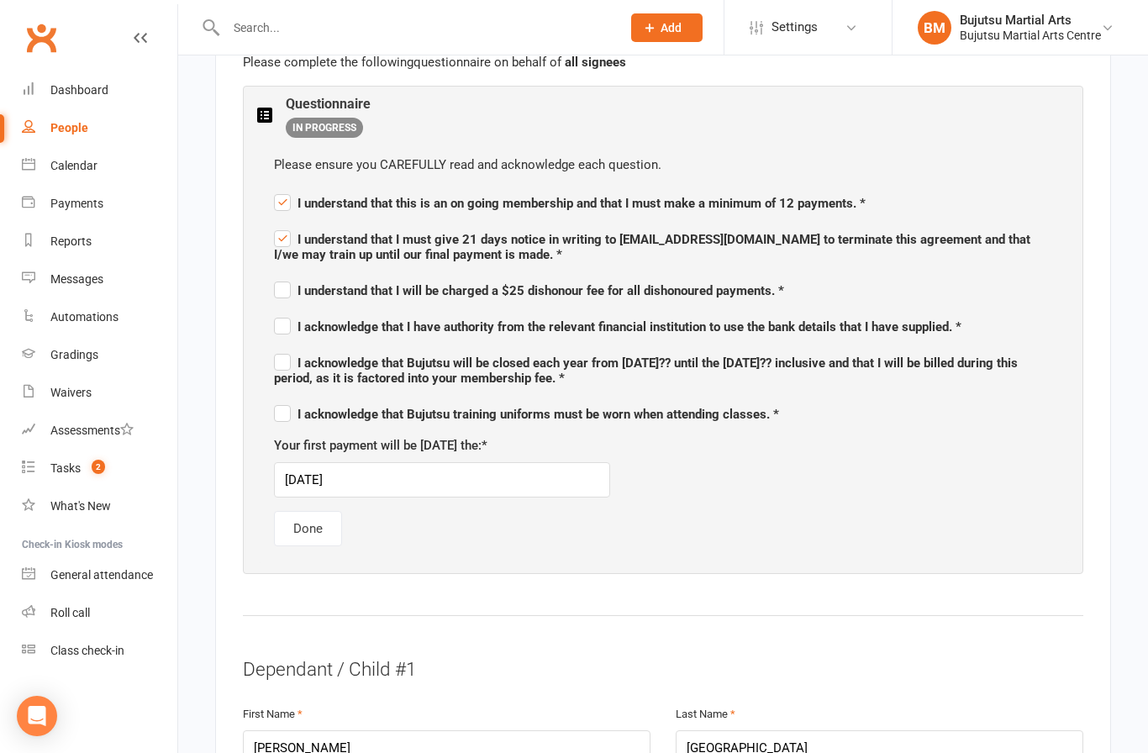
click at [290, 303] on div "Please ensure you CAREFULLY read and acknowledge each question. I understand th…" at bounding box center [663, 350] width 812 height 425
click at [290, 282] on label "I understand that I will be charged a $25 dishonour fee for all dishonoured pay…" at bounding box center [529, 288] width 510 height 20
click at [290, 276] on input "I understand that I will be charged a $25 dishonour fee for all dishonoured pay…" at bounding box center [529, 276] width 510 height 0
checkbox input "true"
click at [288, 316] on label "I acknowledge that I have authority from the relevant financial institution to …" at bounding box center [618, 324] width 688 height 20
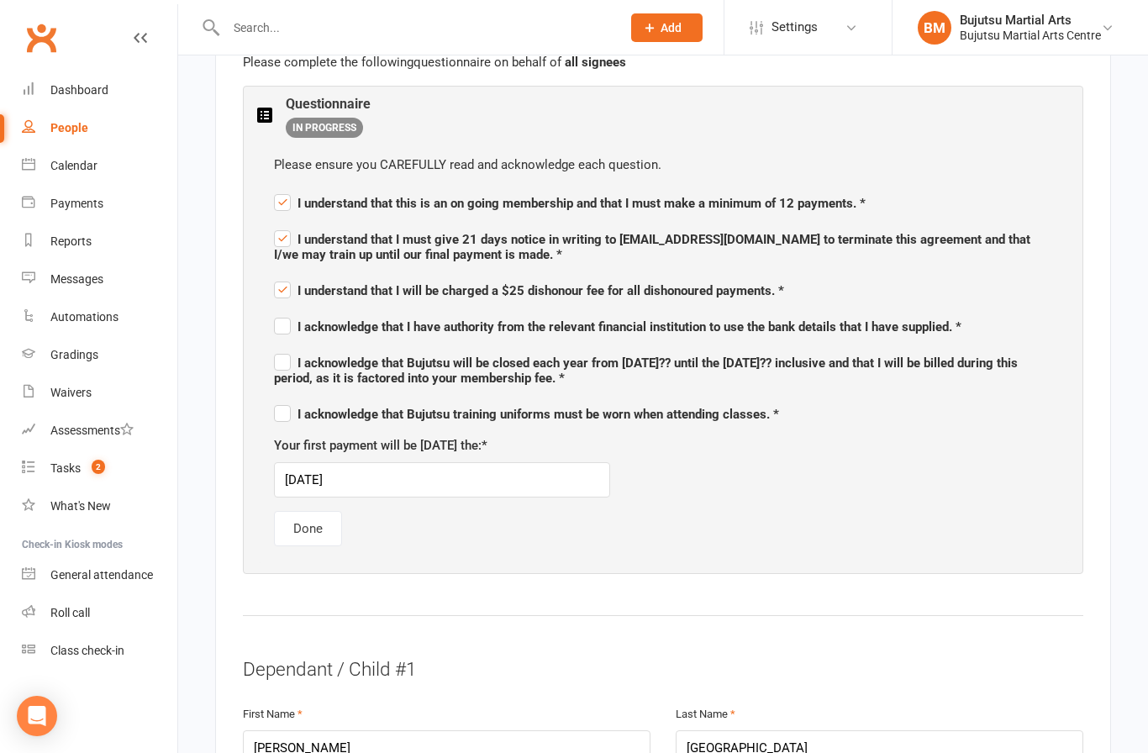
click at [288, 312] on input "I acknowledge that I have authority from the relevant financial institution to …" at bounding box center [618, 312] width 688 height 0
checkbox input "true"
click at [286, 368] on span "I acknowledge that Bujutsu will be closed each year from [DATE]?? until the [DA…" at bounding box center [646, 371] width 744 height 30
click at [286, 348] on input "I acknowledge that Bujutsu will be closed each year from [DATE]?? until the [DA…" at bounding box center [663, 348] width 778 height 0
checkbox input "true"
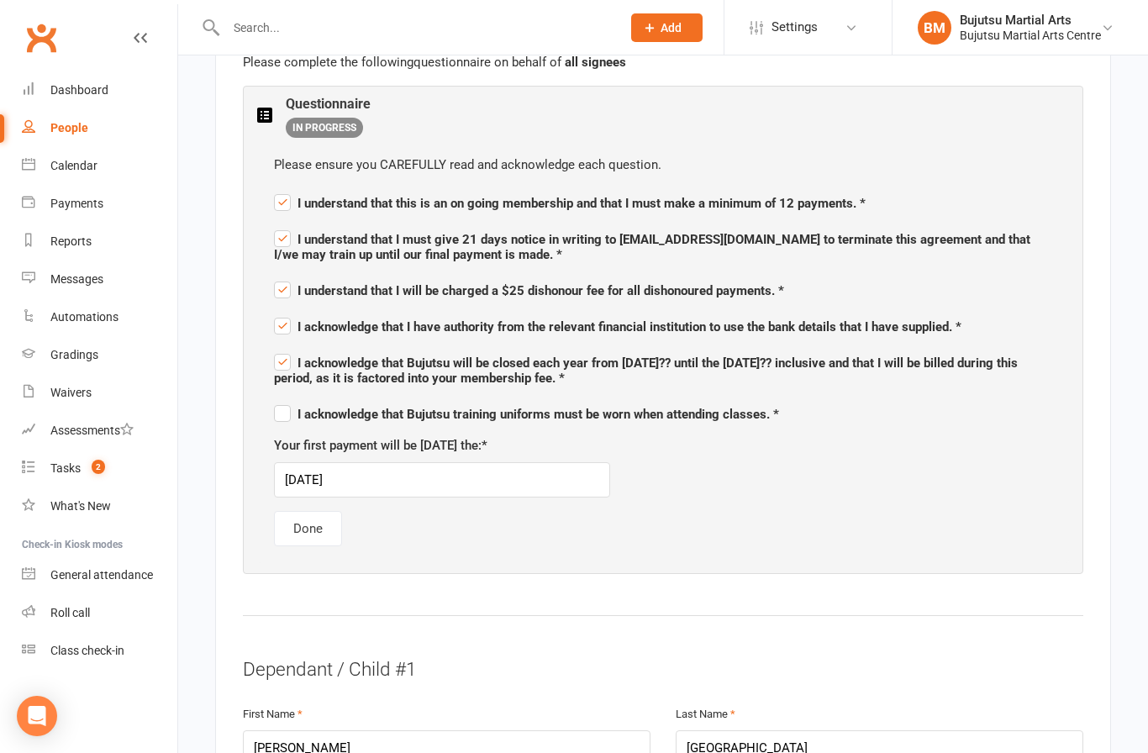
click at [292, 409] on span "I acknowledge that Bujutsu training uniforms must be worn when attending classe…" at bounding box center [526, 414] width 505 height 15
click at [292, 399] on input "I acknowledge that Bujutsu training uniforms must be worn when attending classe…" at bounding box center [526, 399] width 505 height 0
checkbox input "true"
click at [313, 514] on button "Done" at bounding box center [308, 528] width 68 height 35
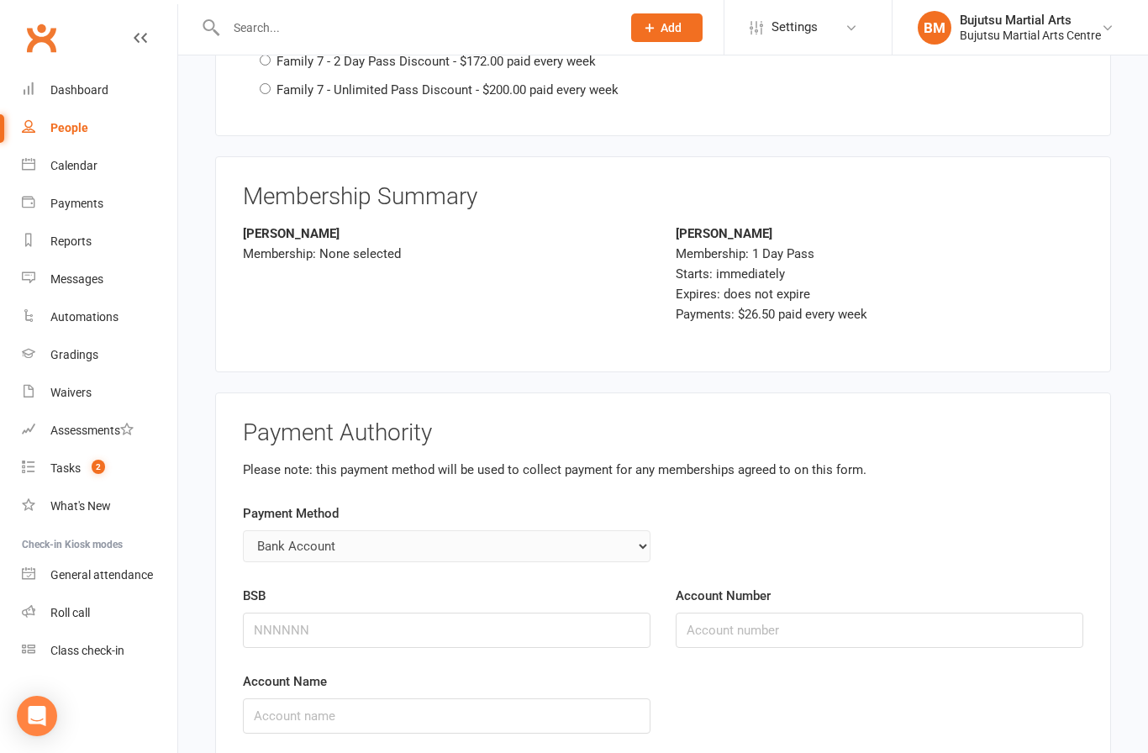
scroll to position [3596, 0]
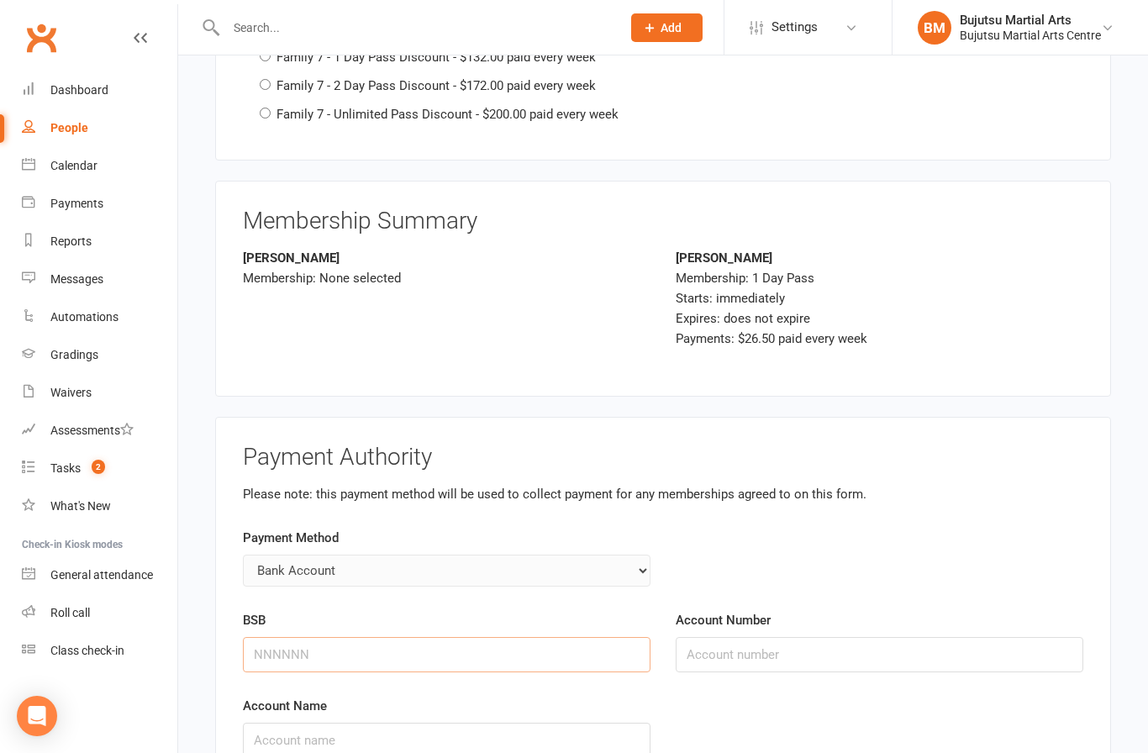
click at [358, 640] on input "BSB" at bounding box center [447, 654] width 408 height 35
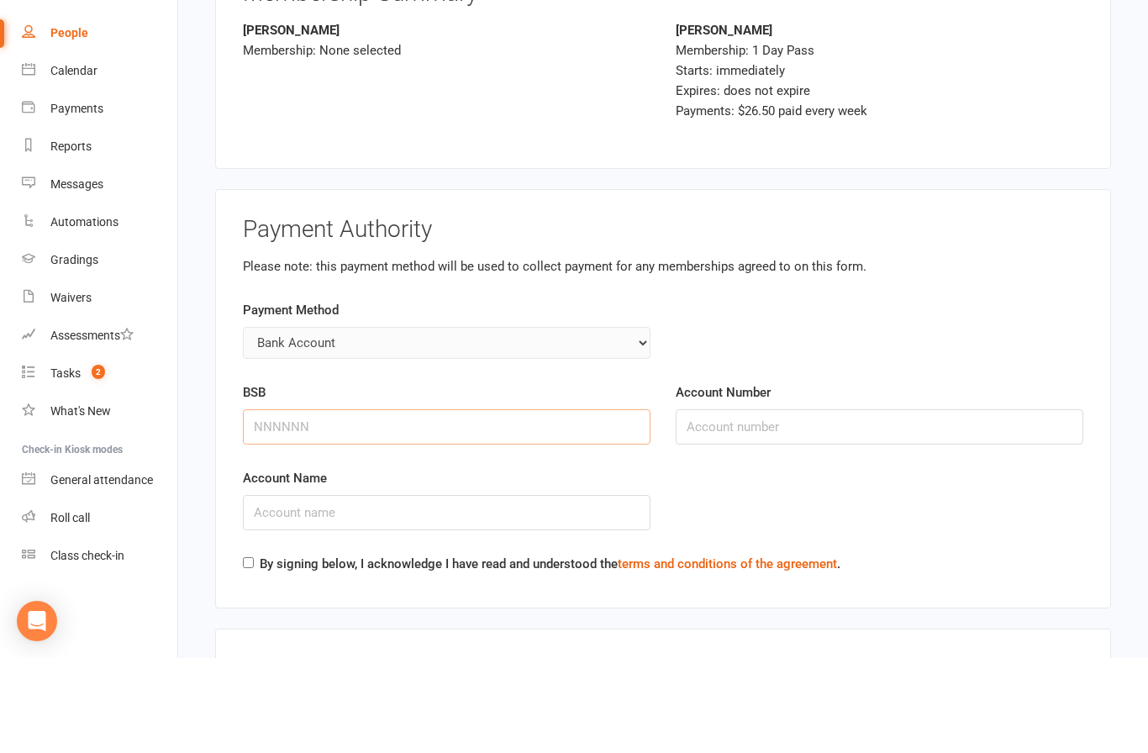
scroll to position [3729, 0]
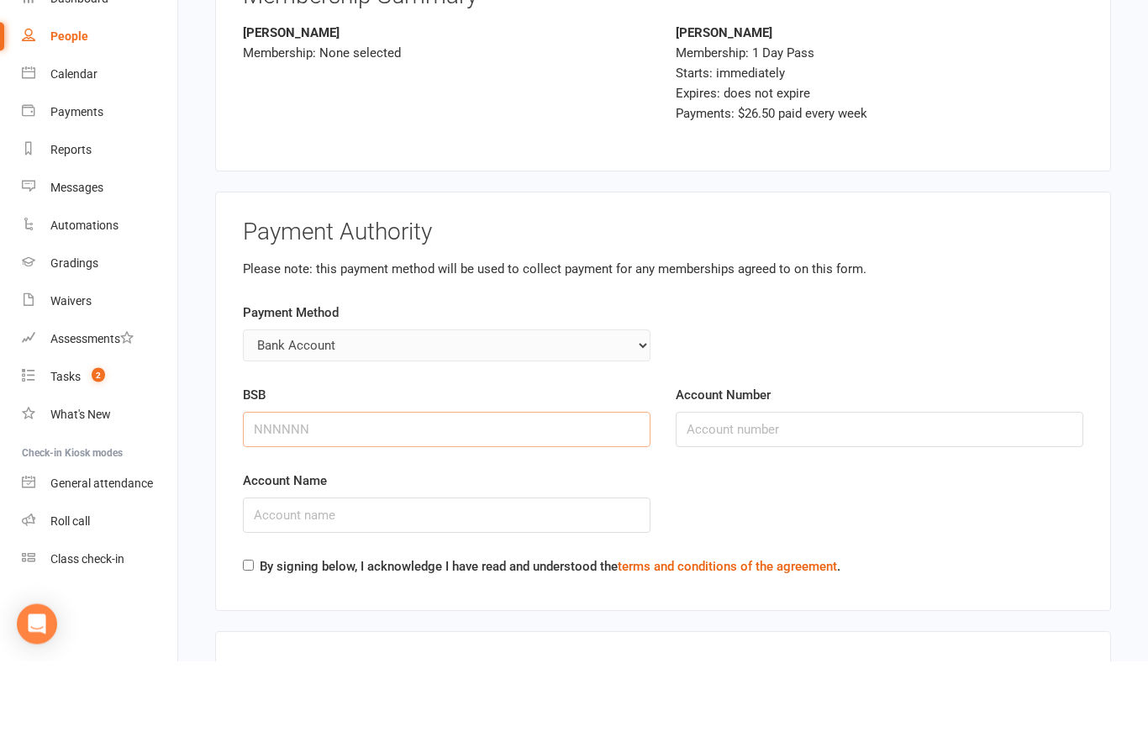
click at [407, 504] on input "BSB" at bounding box center [447, 521] width 408 height 35
click at [556, 504] on input "BSB" at bounding box center [447, 521] width 408 height 35
click at [561, 504] on input "BSB" at bounding box center [447, 521] width 408 height 35
click at [595, 504] on input "BSB" at bounding box center [447, 521] width 408 height 35
click at [588, 504] on input "BSB" at bounding box center [447, 521] width 408 height 35
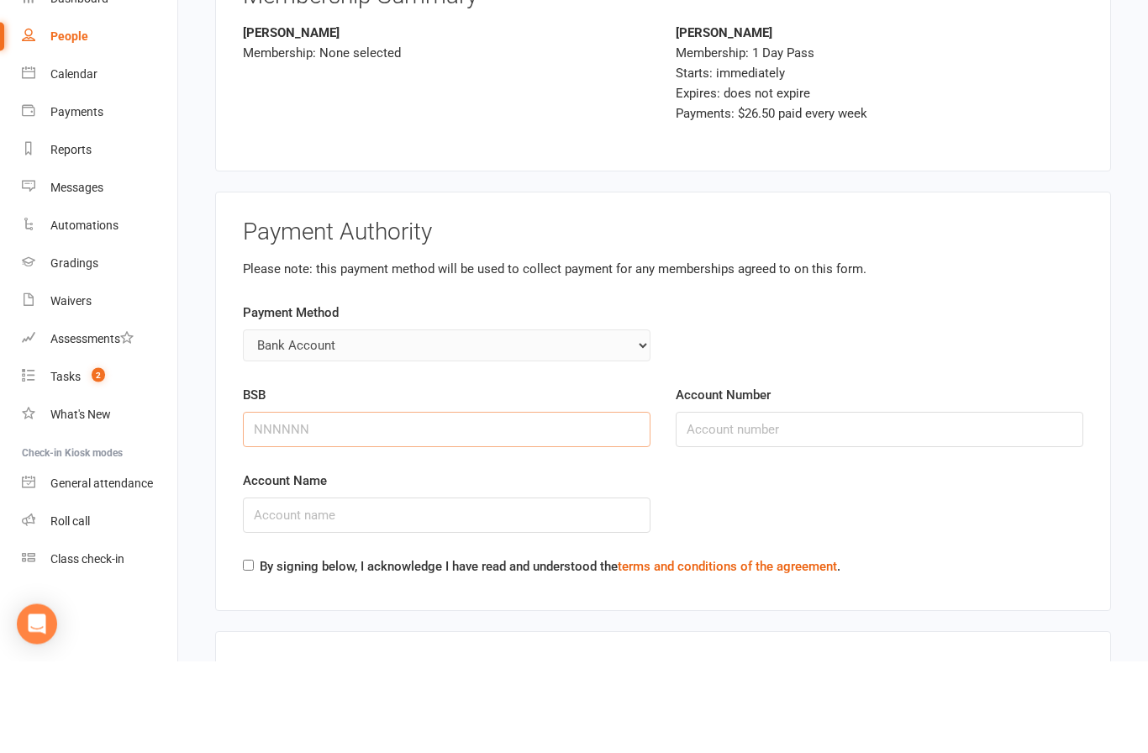
click at [522, 504] on input "BSB" at bounding box center [447, 521] width 408 height 35
click at [804, 504] on input "Account Number" at bounding box center [880, 521] width 408 height 35
click at [526, 504] on input "BSB" at bounding box center [447, 521] width 408 height 35
type input "062711"
type input "10003127"
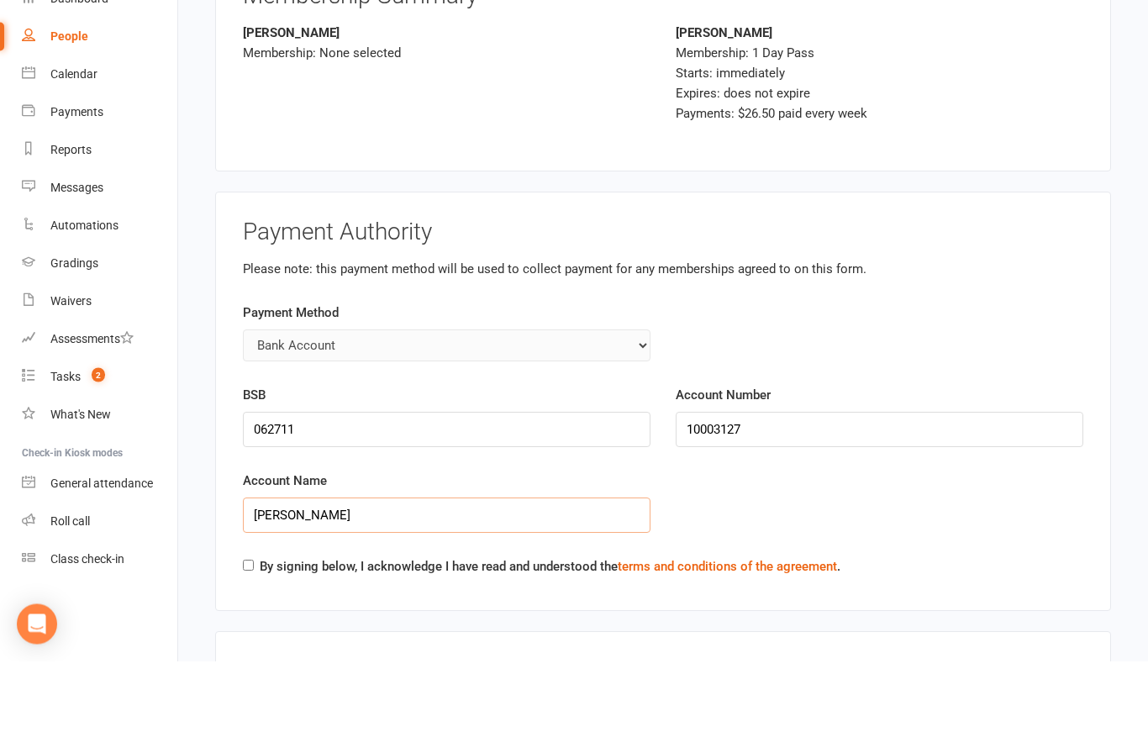
type input "[PERSON_NAME]"
click at [254, 563] on div "Account Name [PERSON_NAME]" at bounding box center [446, 606] width 433 height 86
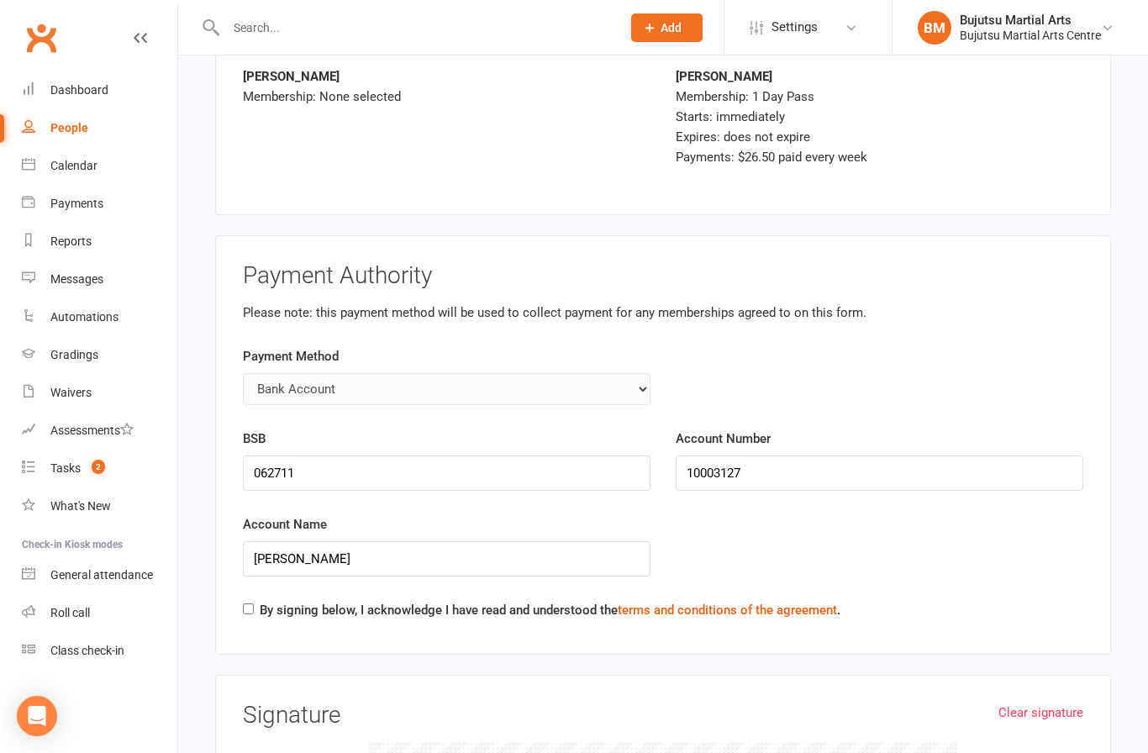
scroll to position [3807, 0]
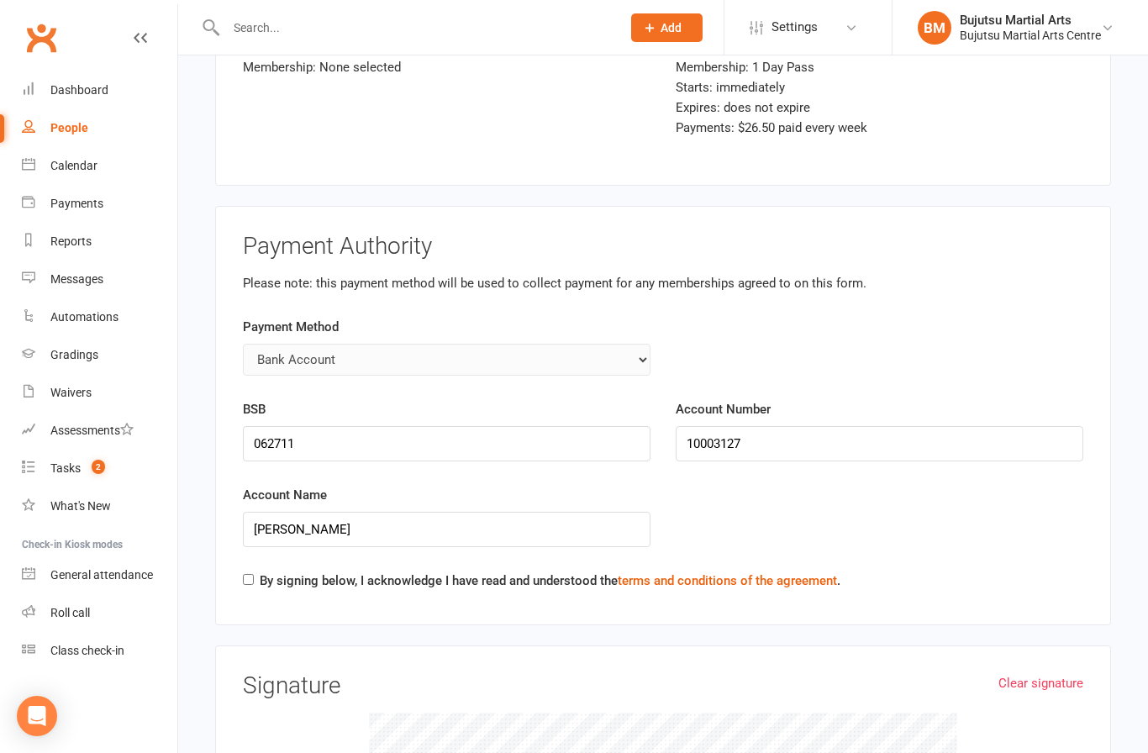
click at [260, 571] on label "By signing below, I acknowledge I have read and understood the terms and condit…" at bounding box center [550, 581] width 581 height 20
click at [254, 574] on input "By signing below, I acknowledge I have read and understood the terms and condit…" at bounding box center [248, 579] width 11 height 11
checkbox input "true"
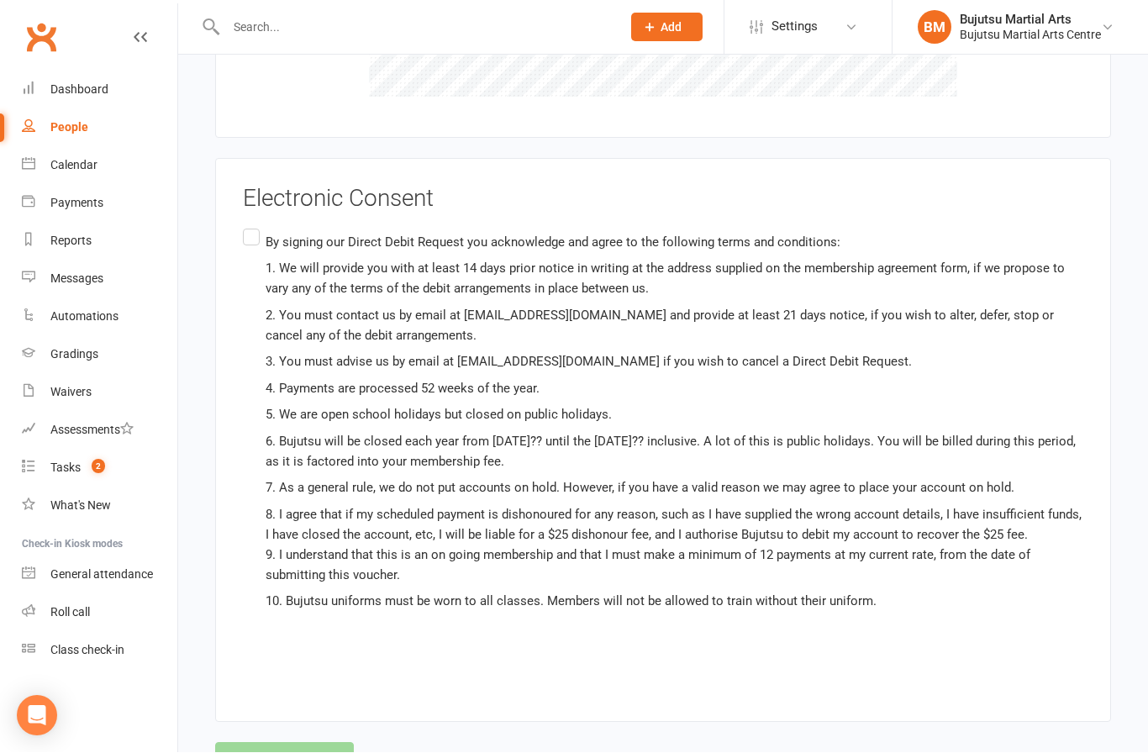
scroll to position [4672, 0]
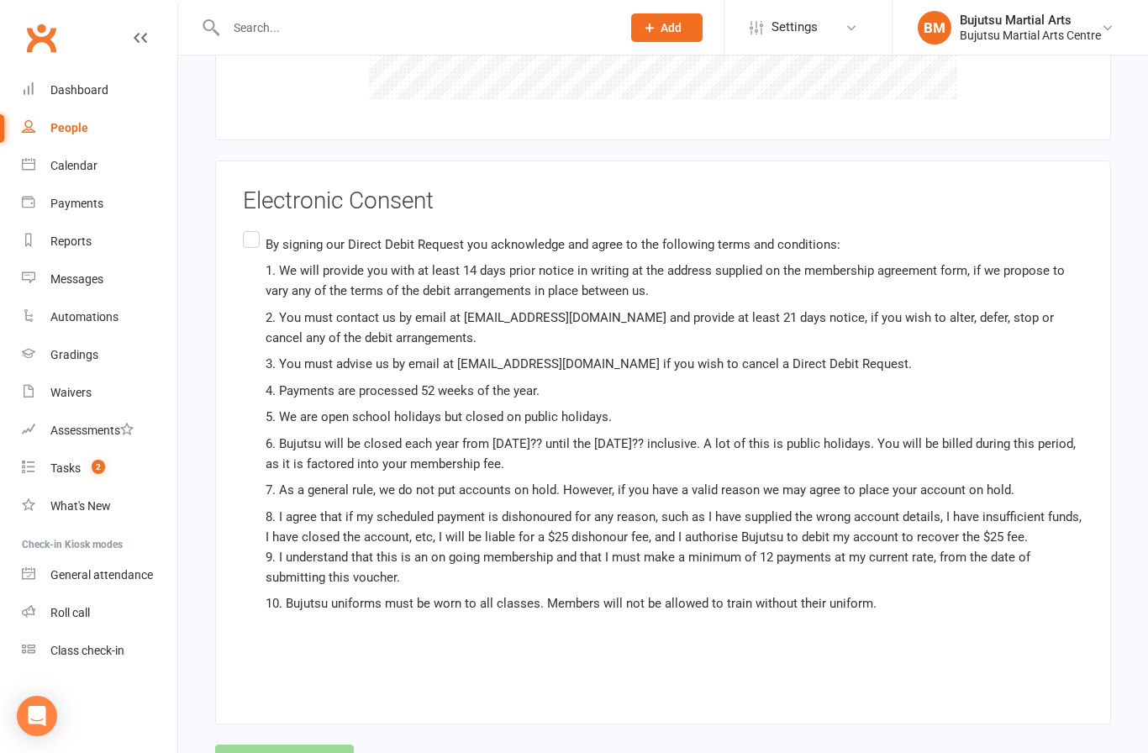
click at [247, 228] on label "By signing our Direct Debit Request you acknowledge and agree to the following …" at bounding box center [663, 450] width 840 height 445
click at [247, 228] on input "By signing our Direct Debit Request you acknowledge and agree to the following …" at bounding box center [248, 228] width 11 height 0
click at [292, 745] on button "Agree & Submit" at bounding box center [284, 762] width 139 height 35
